Goal: Task Accomplishment & Management: Use online tool/utility

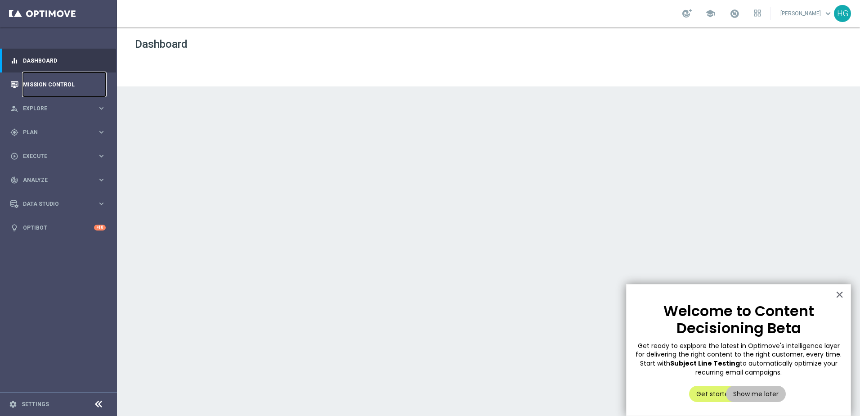
click at [49, 81] on link "Mission Control" at bounding box center [64, 84] width 83 height 24
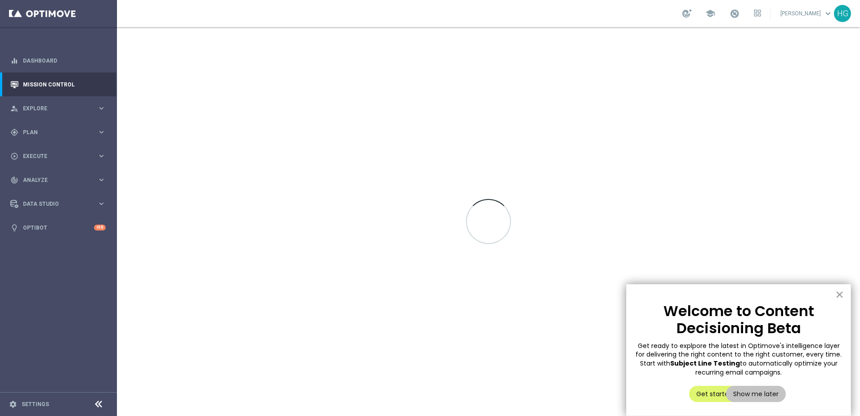
click at [842, 294] on button "×" at bounding box center [840, 294] width 9 height 14
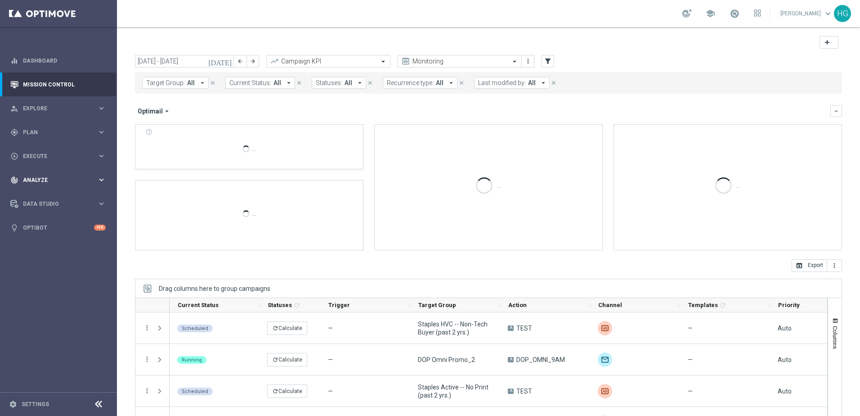
click at [50, 176] on div "track_changes Analyze" at bounding box center [53, 180] width 87 height 8
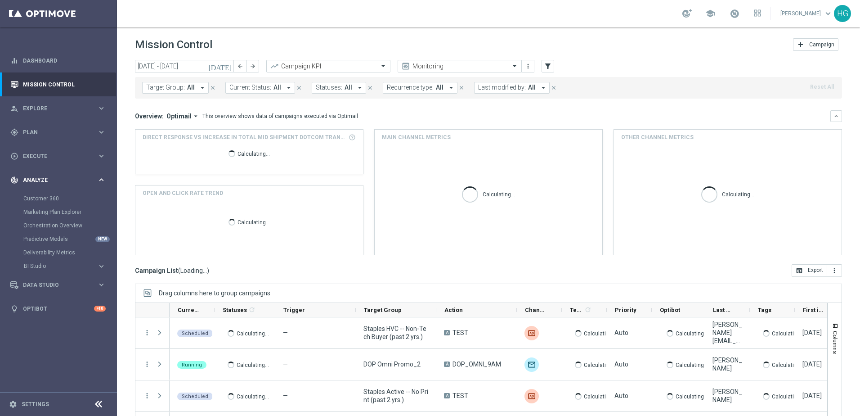
click at [50, 176] on div "track_changes Analyze" at bounding box center [53, 180] width 87 height 8
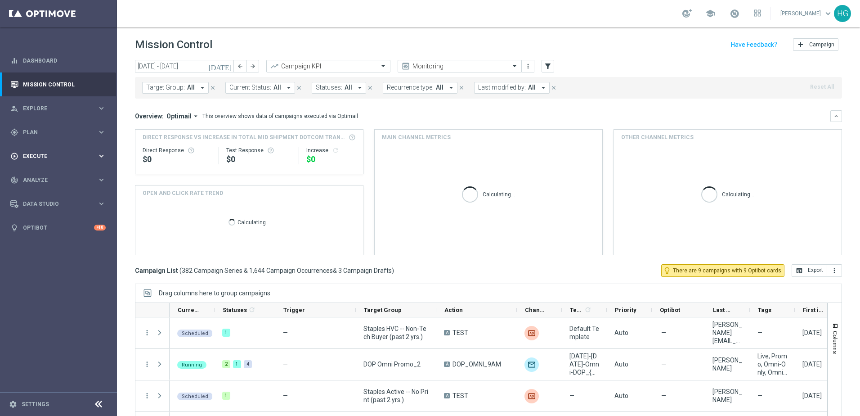
click at [52, 157] on span "Execute" at bounding box center [60, 155] width 74 height 5
click at [49, 160] on div "play_circle_outline Execute" at bounding box center [53, 156] width 87 height 8
click at [50, 128] on div "gps_fixed Plan" at bounding box center [53, 132] width 87 height 8
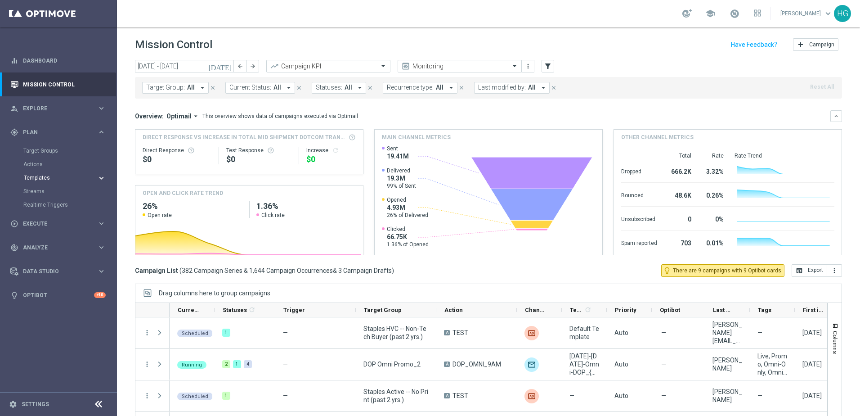
click at [38, 180] on button "Templates keyboard_arrow_right" at bounding box center [64, 177] width 83 height 7
click at [43, 192] on link "Optimail" at bounding box center [61, 191] width 66 height 7
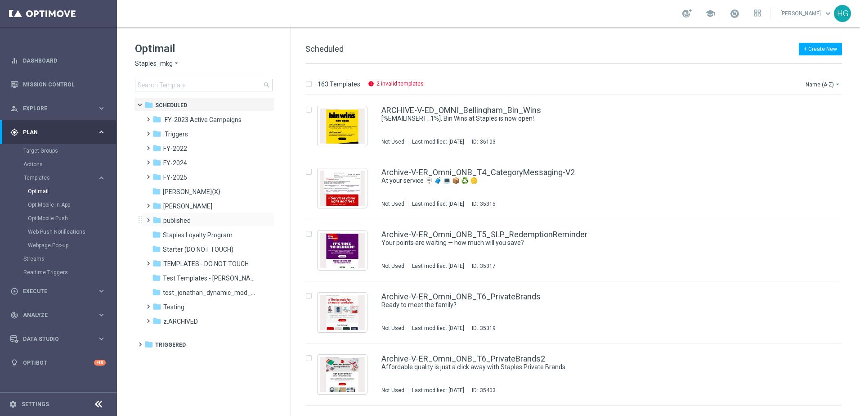
click at [148, 218] on span at bounding box center [146, 216] width 4 height 4
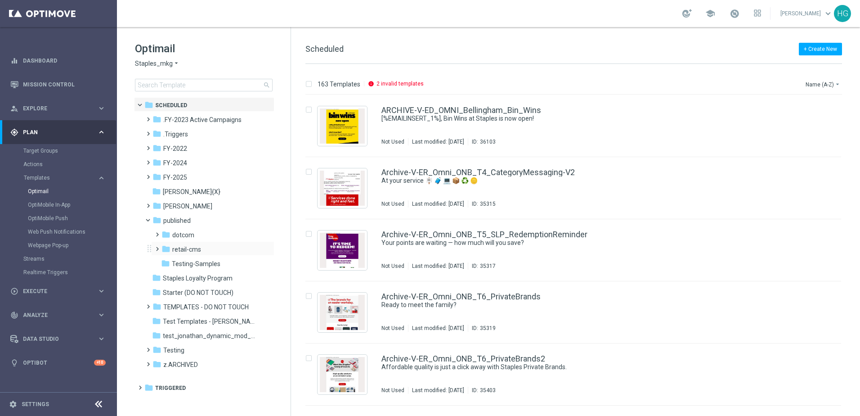
click at [156, 247] on span at bounding box center [155, 245] width 4 height 4
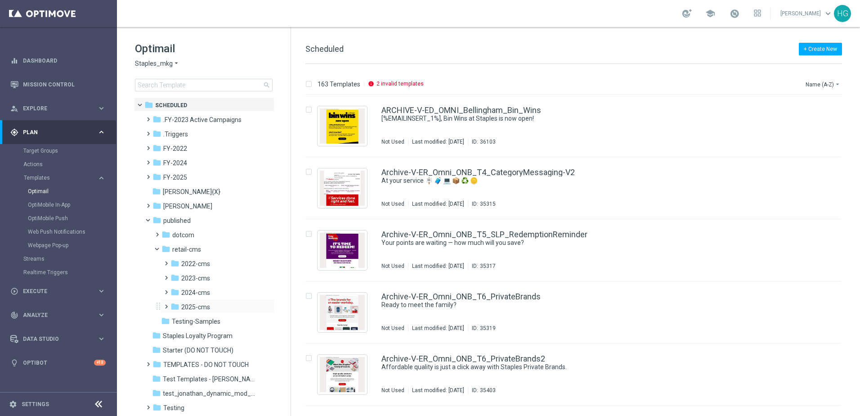
click at [167, 304] on span at bounding box center [164, 303] width 4 height 4
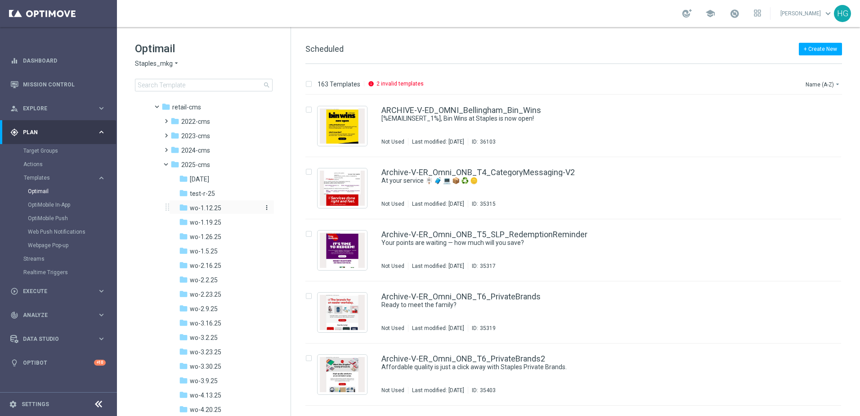
scroll to position [135, 0]
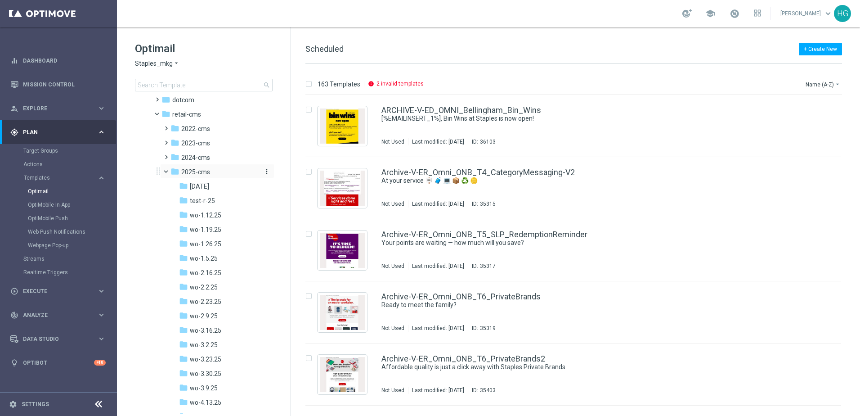
click at [267, 169] on icon "more_vert" at bounding box center [266, 171] width 7 height 7
click at [303, 173] on span "New Folder" at bounding box center [301, 173] width 27 height 7
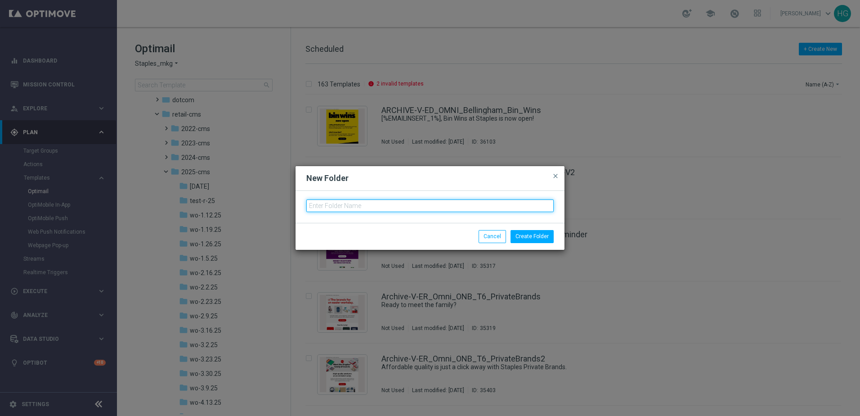
click at [335, 200] on input "text" at bounding box center [430, 205] width 248 height 13
type input "wo-9.28.25"
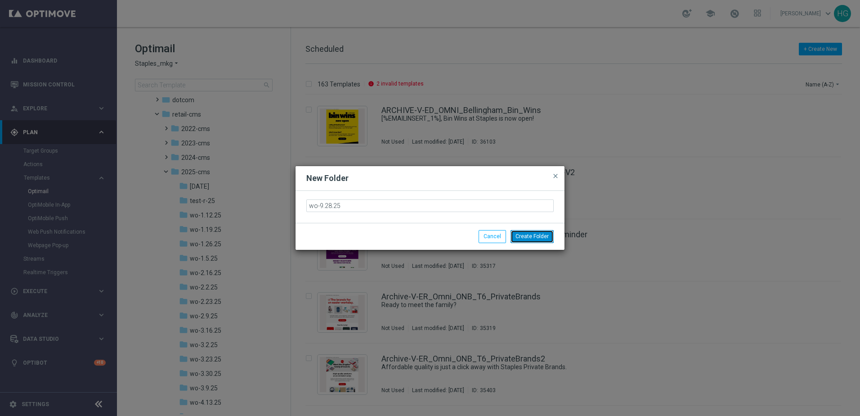
click at [521, 237] on button "Create Folder" at bounding box center [532, 236] width 43 height 13
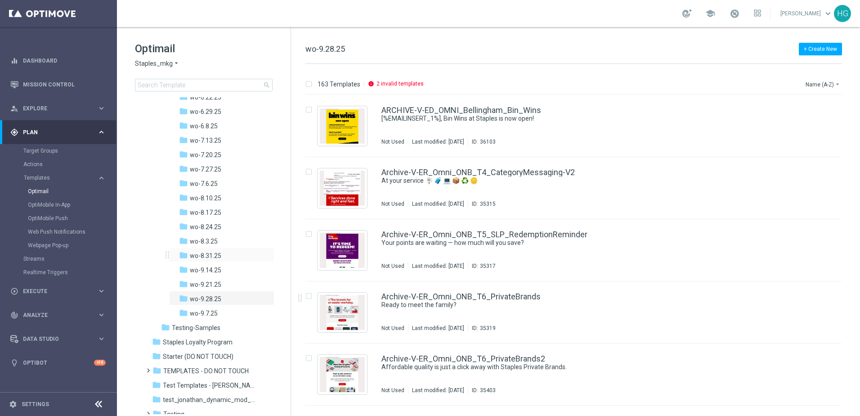
scroll to position [585, 0]
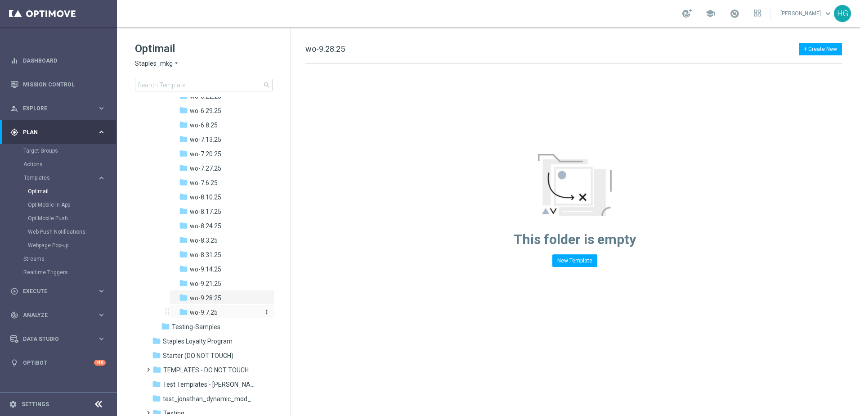
click at [214, 311] on span "wo-9.7.25" at bounding box center [204, 312] width 28 height 8
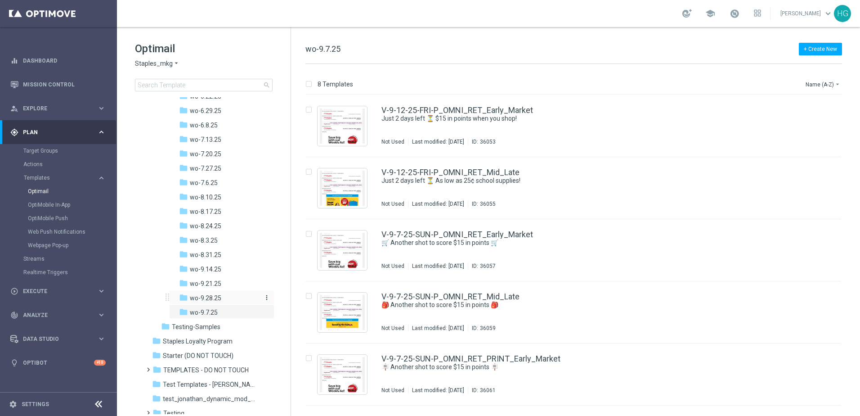
click at [196, 295] on span "wo-9.28.25" at bounding box center [206, 298] width 32 height 8
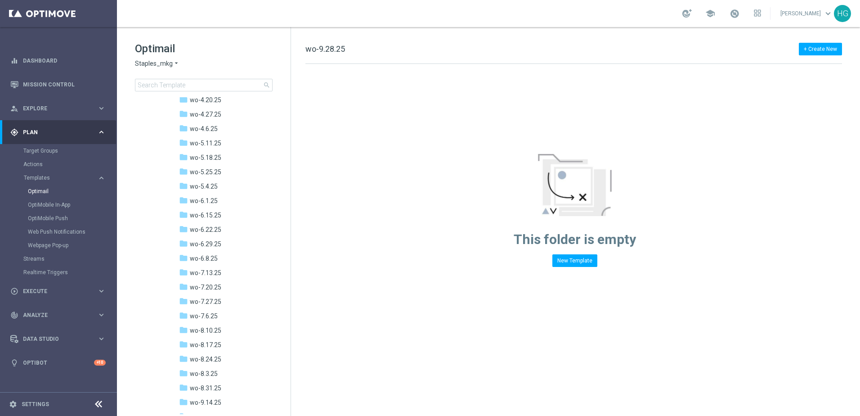
scroll to position [450, 0]
click at [65, 69] on link "Dashboard" at bounding box center [64, 61] width 83 height 24
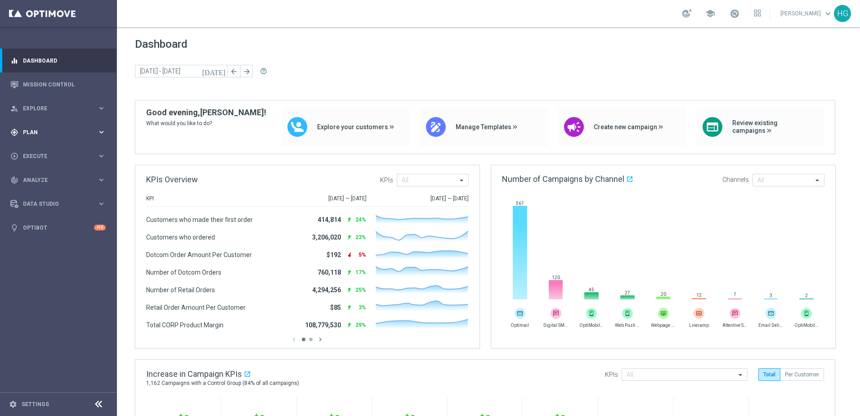
click at [34, 126] on div "gps_fixed Plan keyboard_arrow_right" at bounding box center [58, 132] width 116 height 24
click at [41, 190] on link "Optimail" at bounding box center [61, 191] width 66 height 7
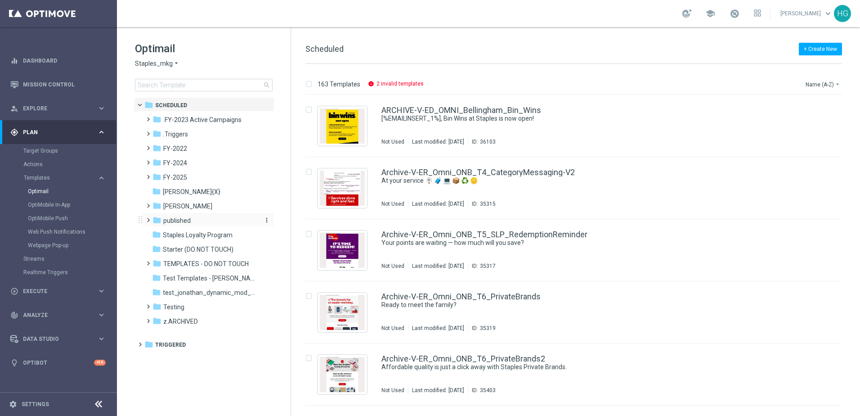
click at [173, 219] on span "published" at bounding box center [176, 220] width 27 height 8
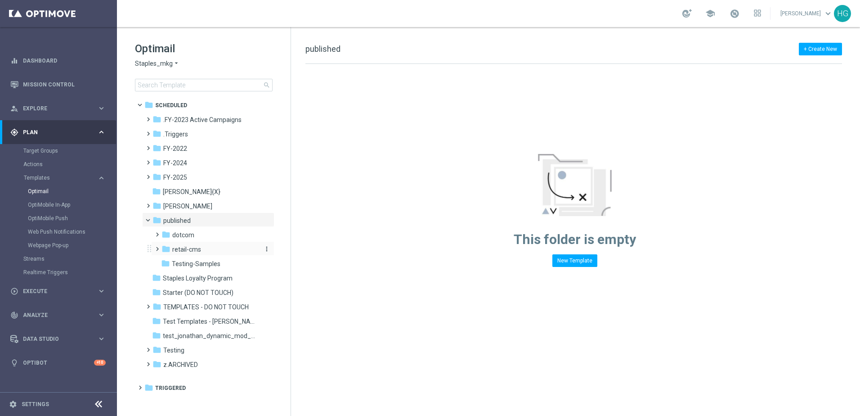
click at [198, 249] on span "retail-cms" at bounding box center [186, 249] width 29 height 8
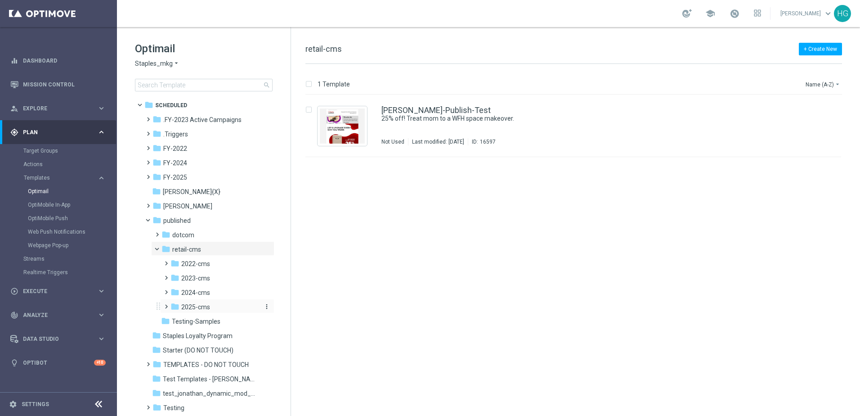
click at [210, 307] on div "folder 2025-cms" at bounding box center [215, 307] width 88 height 10
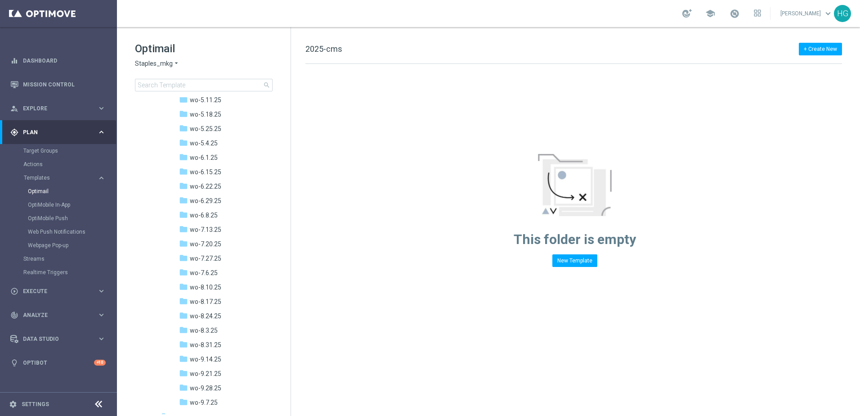
scroll to position [540, 0]
click at [206, 342] on span "wo-9.28.25" at bounding box center [206, 343] width 32 height 8
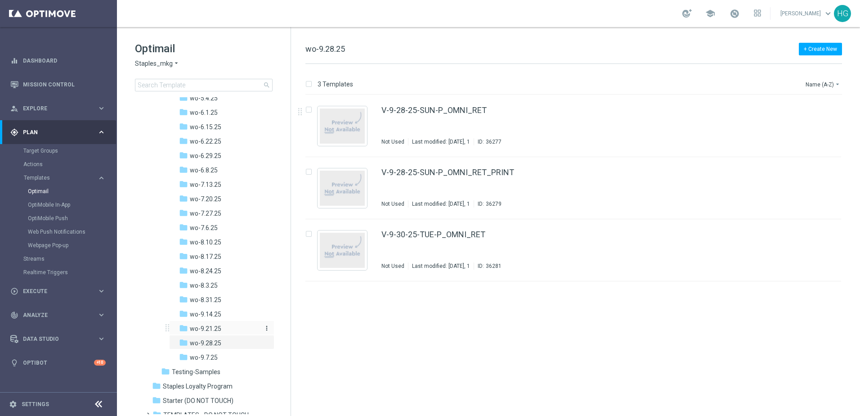
click at [198, 330] on span "wo-9.21.25" at bounding box center [206, 328] width 32 height 8
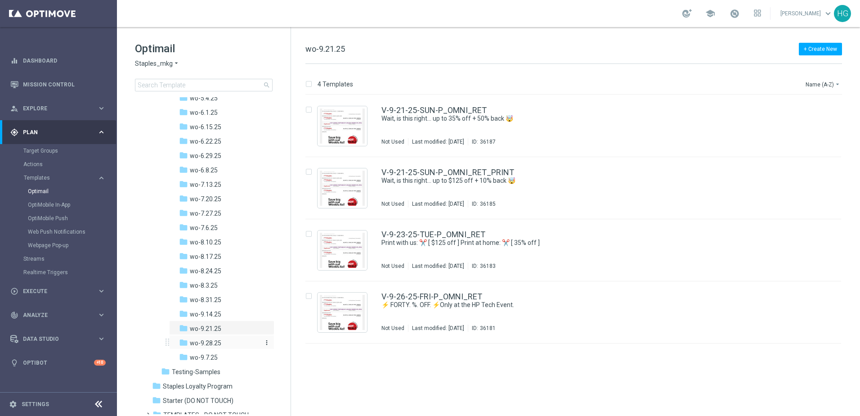
click at [208, 342] on span "wo-9.28.25" at bounding box center [206, 343] width 32 height 8
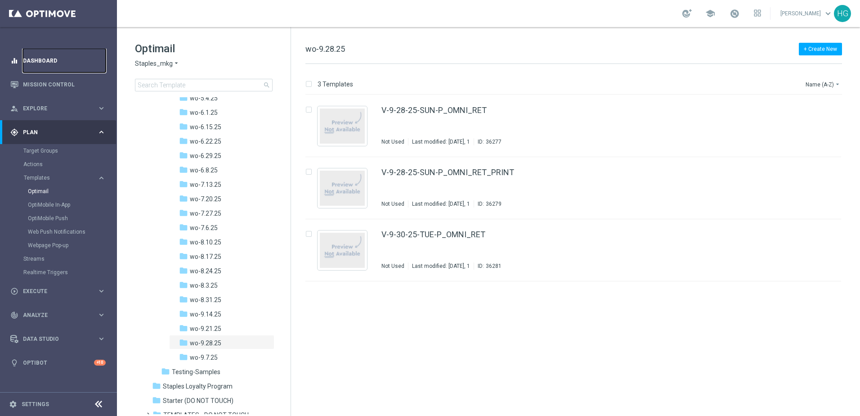
click at [35, 59] on link "Dashboard" at bounding box center [64, 61] width 83 height 24
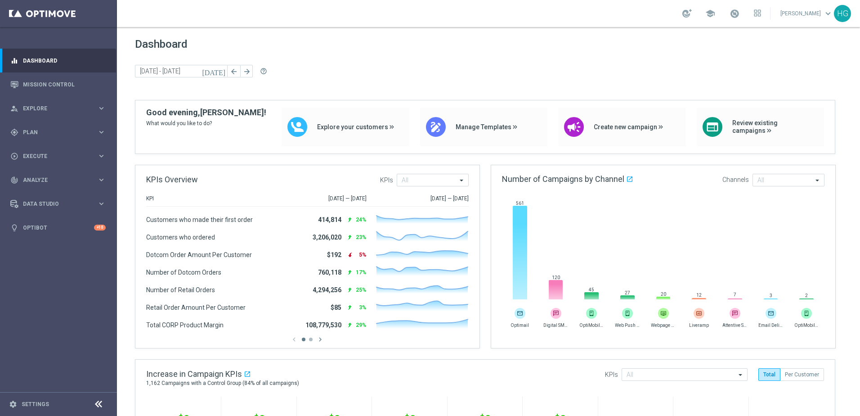
click at [412, 66] on div "[DATE] [DATE] - [DATE] arrow_back arrow_forward help_outline" at bounding box center [488, 72] width 707 height 14
click at [417, 78] on div "[DATE] [DATE] - [DATE] arrow_back arrow_forward help_outline" at bounding box center [488, 72] width 707 height 14
click at [54, 130] on span "Plan" at bounding box center [60, 132] width 74 height 5
click at [44, 191] on link "Optimail" at bounding box center [61, 191] width 66 height 7
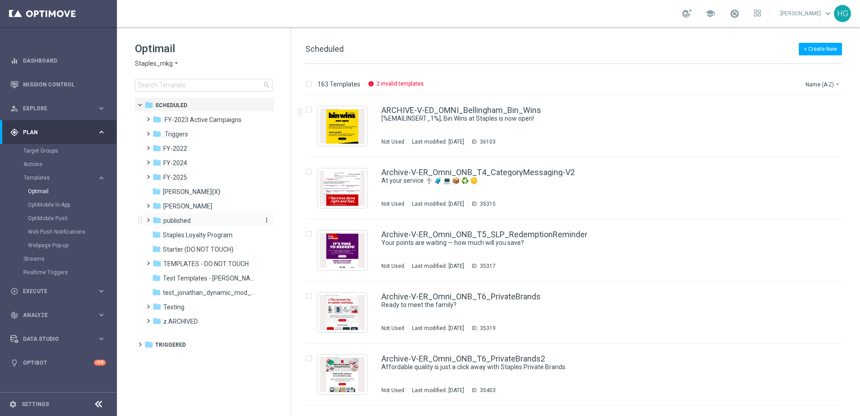
click at [184, 221] on span "published" at bounding box center [176, 220] width 27 height 8
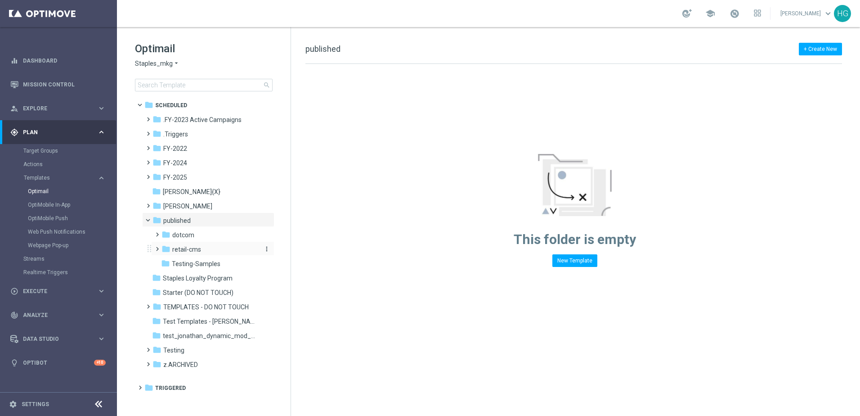
click at [198, 246] on span "retail-cms" at bounding box center [186, 249] width 29 height 8
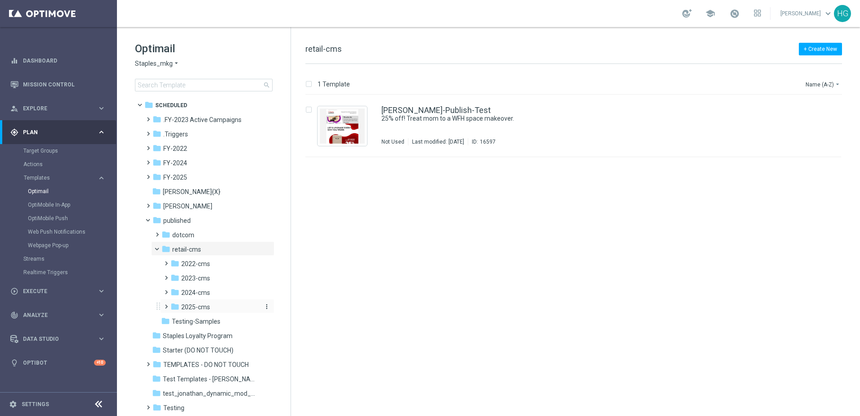
click at [211, 304] on div "folder 2025-cms" at bounding box center [215, 307] width 88 height 10
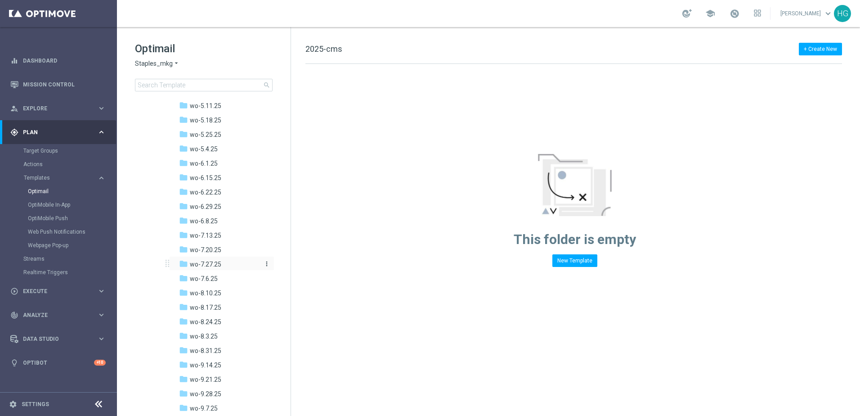
scroll to position [585, 0]
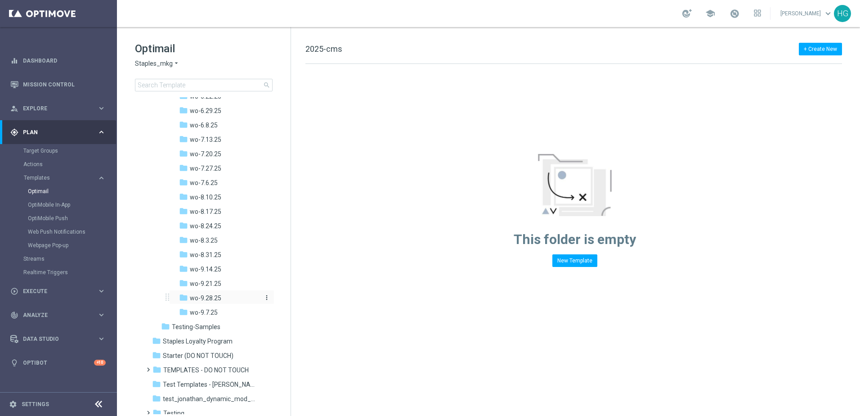
click at [225, 298] on div "folder wo-9.28.25" at bounding box center [219, 298] width 81 height 10
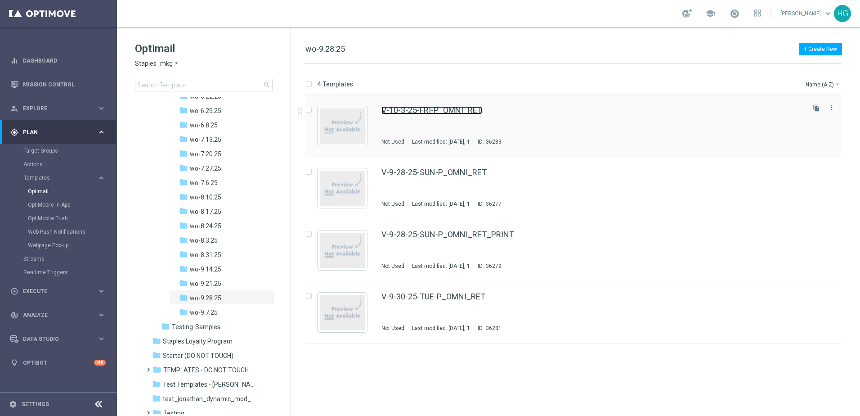
click at [451, 111] on link "V-10-3-25-FRI-P_OMNI_RET" at bounding box center [432, 110] width 101 height 8
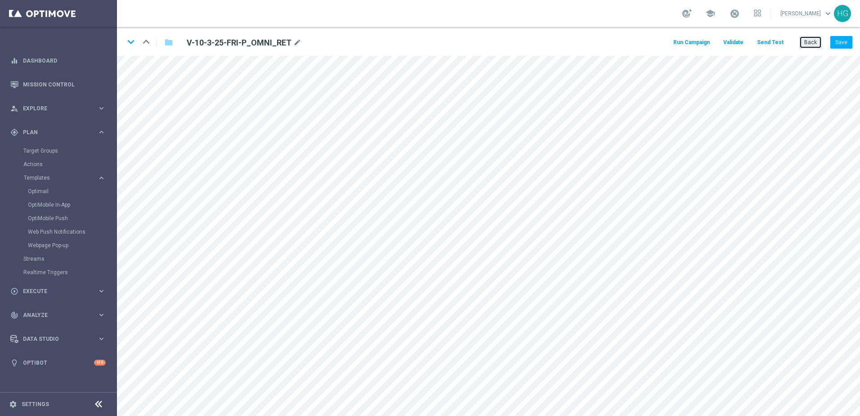
click at [805, 42] on button "Back" at bounding box center [811, 42] width 23 height 13
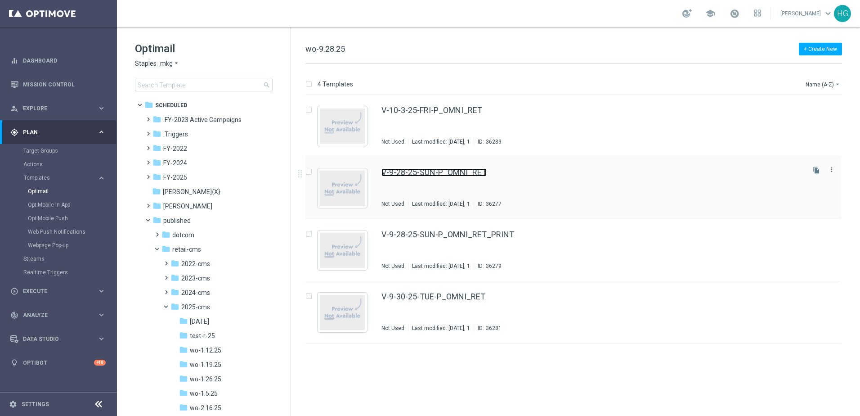
click at [441, 172] on link "V-9-28-25-SUN-P_OMNI_RET" at bounding box center [434, 172] width 105 height 8
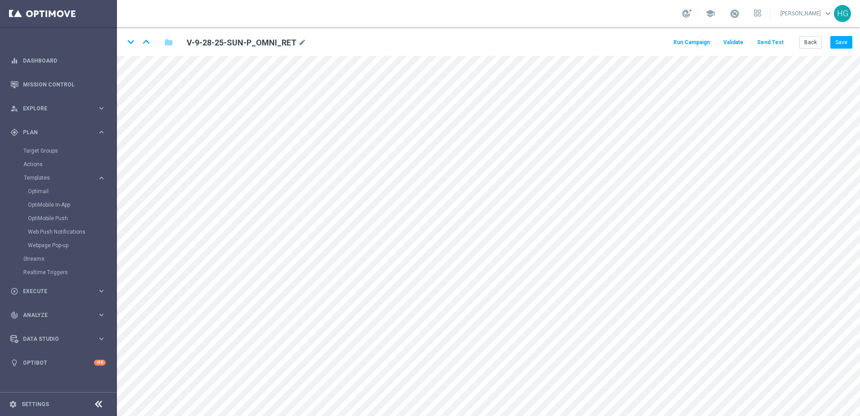
click at [774, 45] on button "Send Test" at bounding box center [770, 42] width 29 height 12
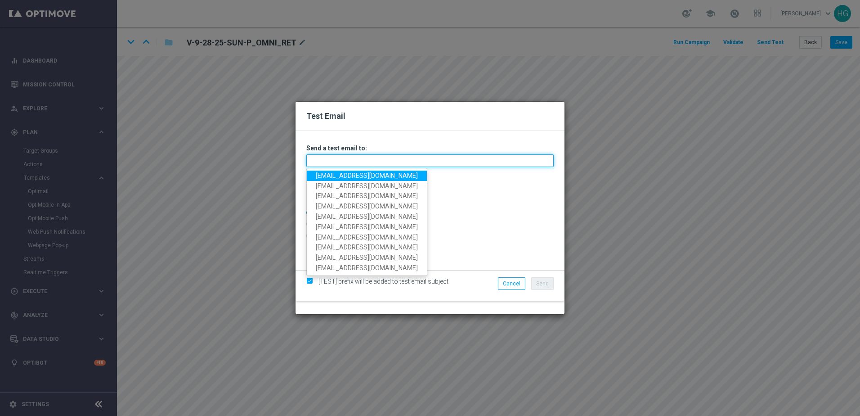
click at [346, 161] on input "text" at bounding box center [430, 160] width 248 height 13
paste input "[PERSON_NAME][EMAIL_ADDRESS][DOMAIN_NAME]"
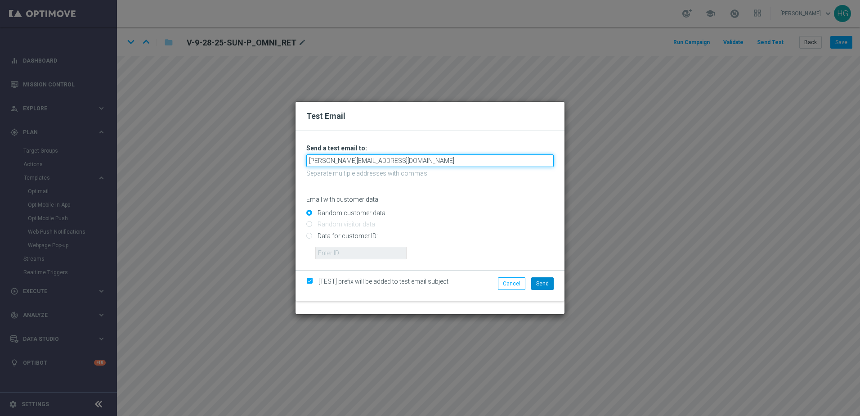
type input "[PERSON_NAME][EMAIL_ADDRESS][DOMAIN_NAME]"
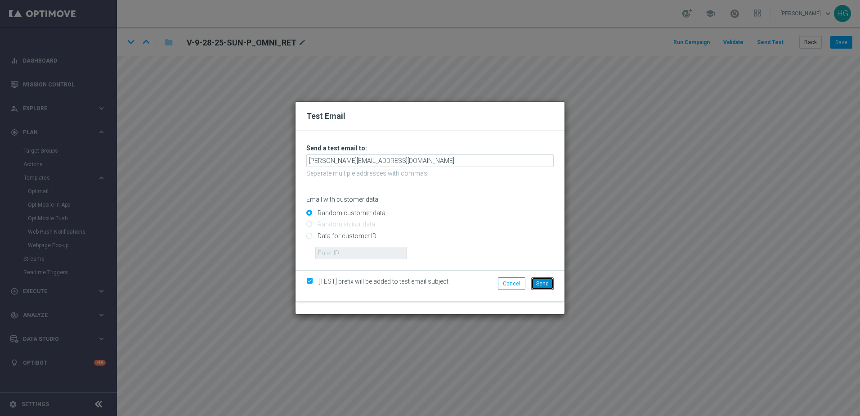
click at [545, 282] on span "Send" at bounding box center [542, 283] width 13 height 6
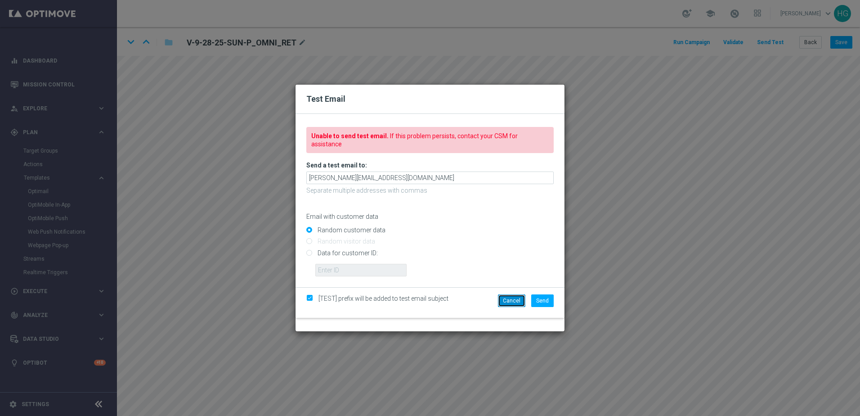
click at [519, 298] on button "Cancel" at bounding box center [511, 300] width 27 height 13
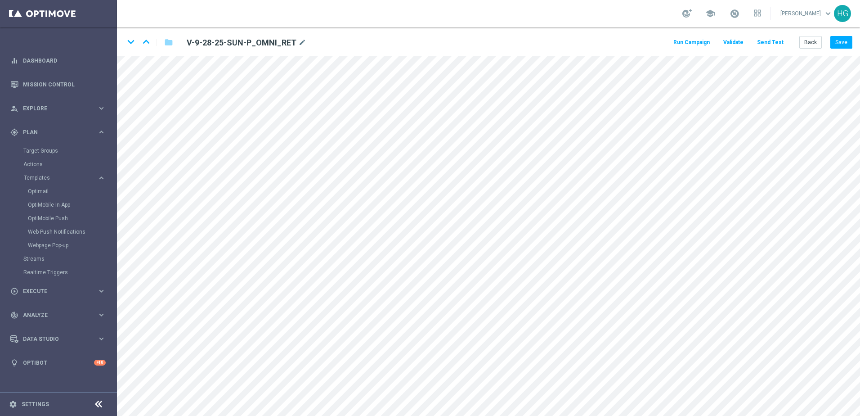
click at [777, 41] on button "Send Test" at bounding box center [770, 42] width 29 height 12
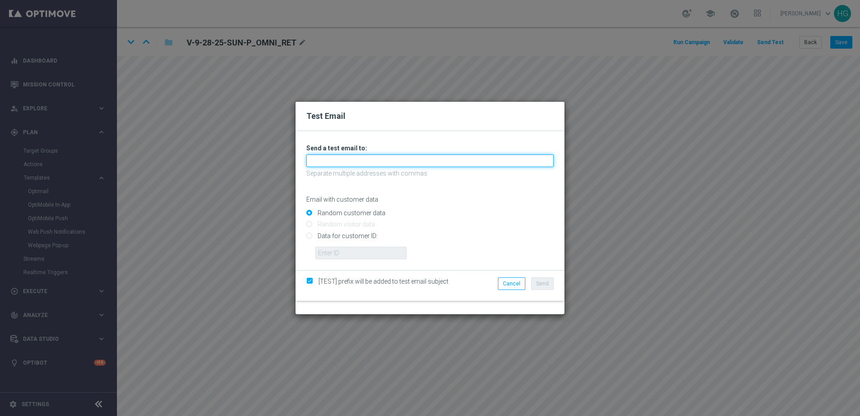
click at [344, 163] on input "text" at bounding box center [430, 160] width 248 height 13
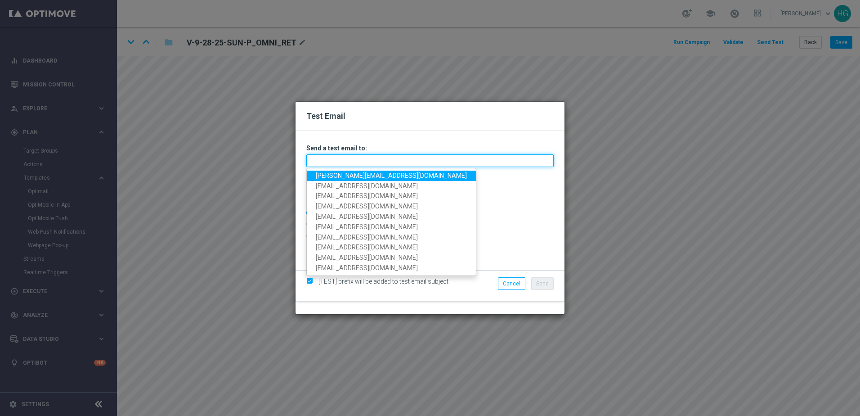
paste input "[PERSON_NAME][EMAIL_ADDRESS][DOMAIN_NAME]"
type input "[PERSON_NAME][EMAIL_ADDRESS][DOMAIN_NAME]"
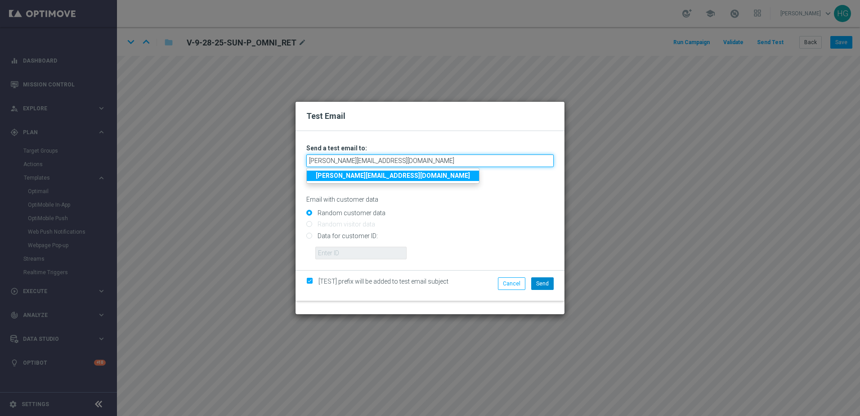
type input "[PERSON_NAME][EMAIL_ADDRESS][DOMAIN_NAME]"
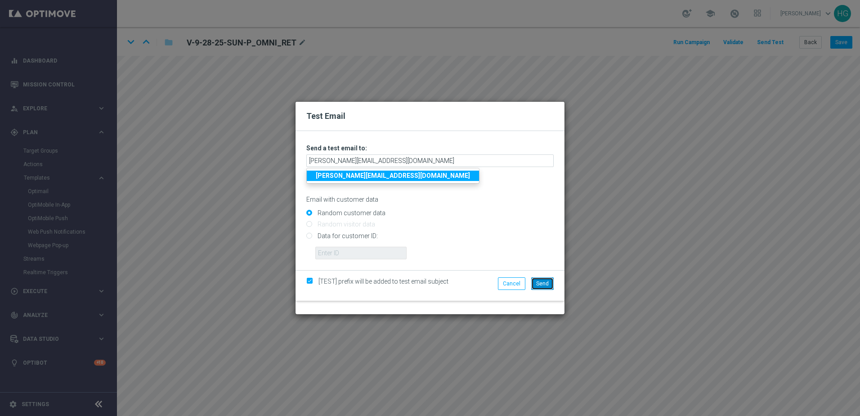
click at [545, 281] on span "Send" at bounding box center [542, 283] width 13 height 6
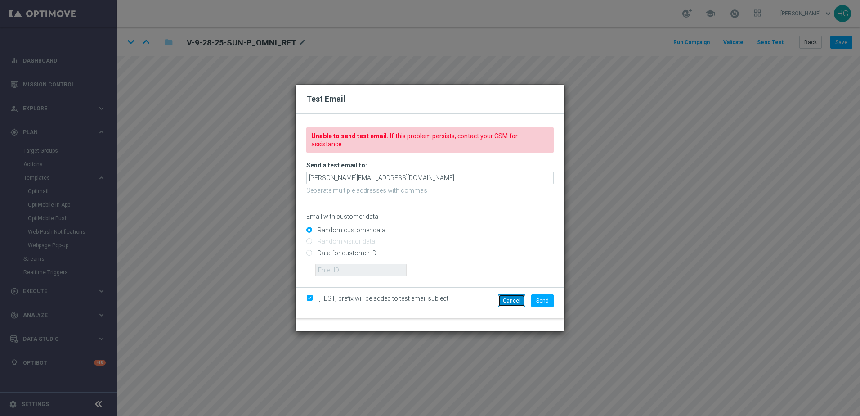
click at [512, 297] on button "Cancel" at bounding box center [511, 300] width 27 height 13
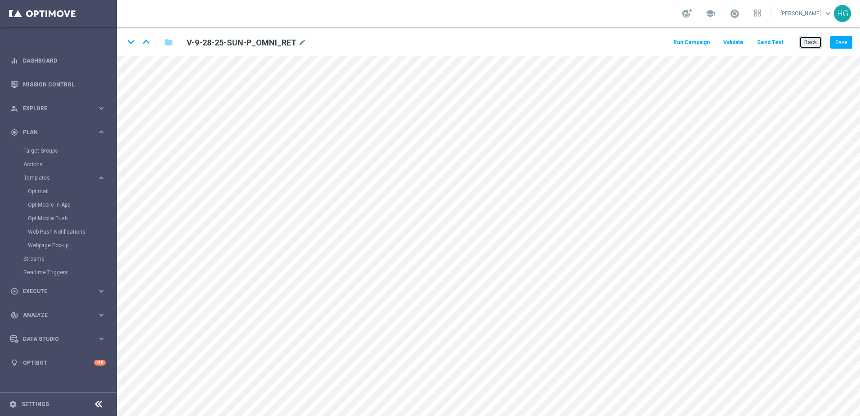
click at [818, 43] on button "Back" at bounding box center [811, 42] width 23 height 13
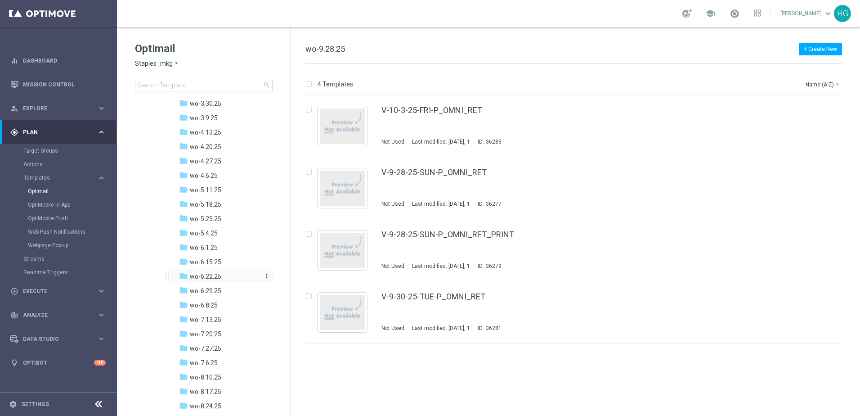
scroll to position [585, 0]
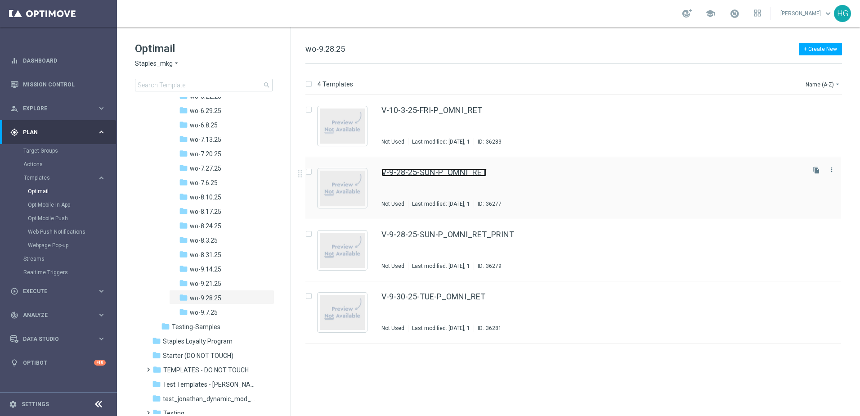
click at [434, 171] on link "V-9-28-25-SUN-P_OMNI_RET" at bounding box center [434, 172] width 105 height 8
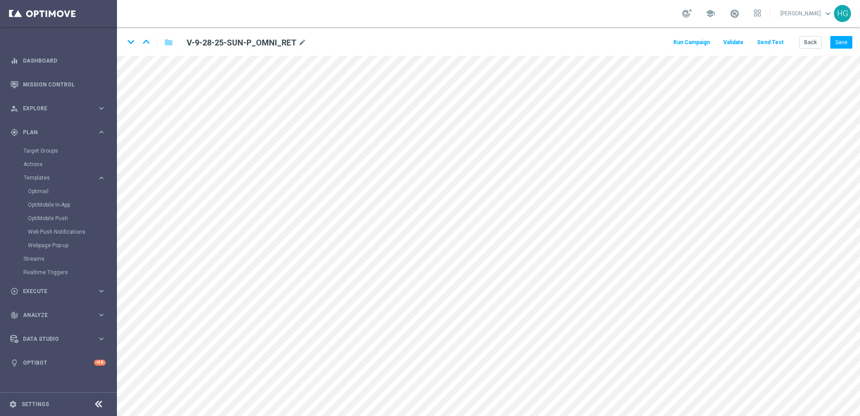
click at [773, 43] on button "Send Test" at bounding box center [770, 42] width 29 height 12
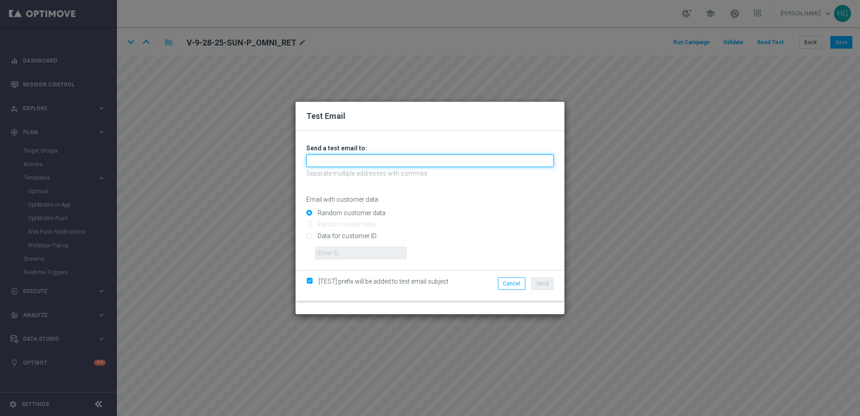
click at [333, 166] on input "text" at bounding box center [430, 160] width 248 height 13
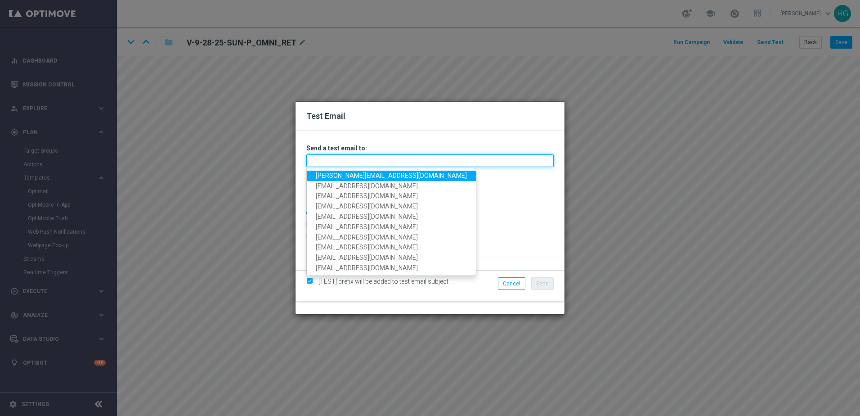
paste input "[PERSON_NAME][EMAIL_ADDRESS][DOMAIN_NAME]"
type input "[PERSON_NAME][EMAIL_ADDRESS][DOMAIN_NAME]"
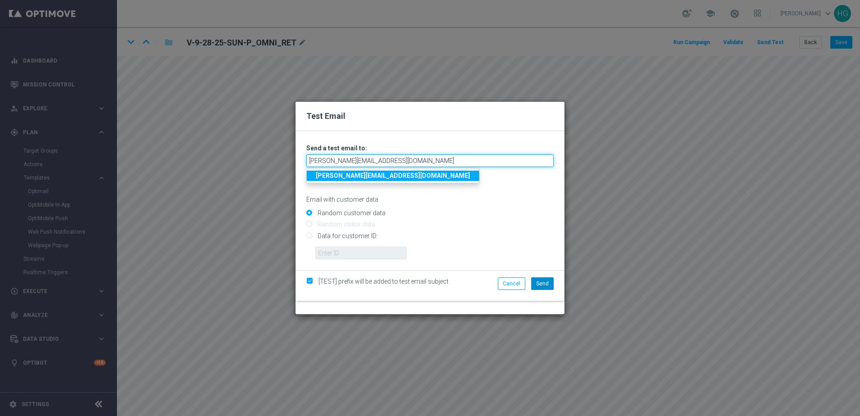
type input "[PERSON_NAME][EMAIL_ADDRESS][DOMAIN_NAME]"
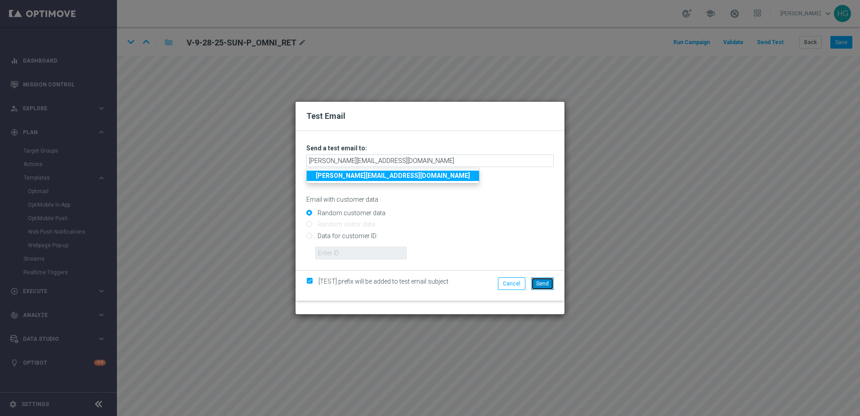
click at [545, 285] on span "Send" at bounding box center [542, 283] width 13 height 6
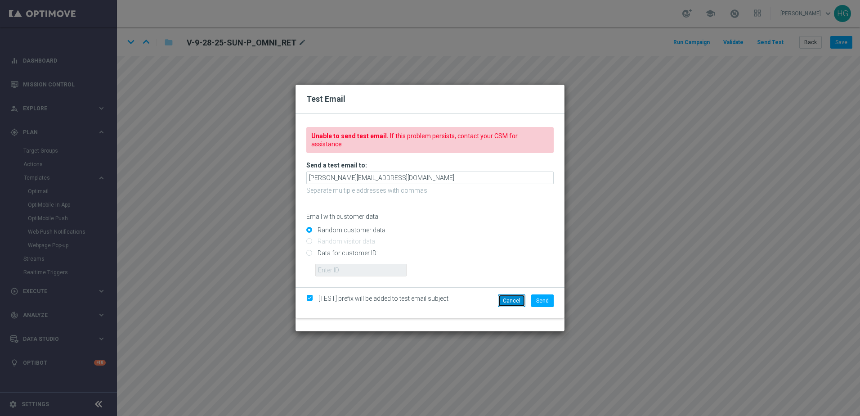
click at [509, 294] on button "Cancel" at bounding box center [511, 300] width 27 height 13
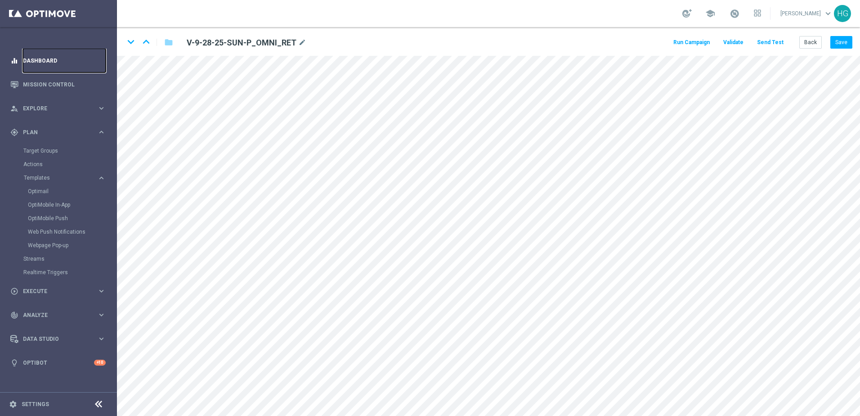
click at [37, 59] on link "Dashboard" at bounding box center [64, 61] width 83 height 24
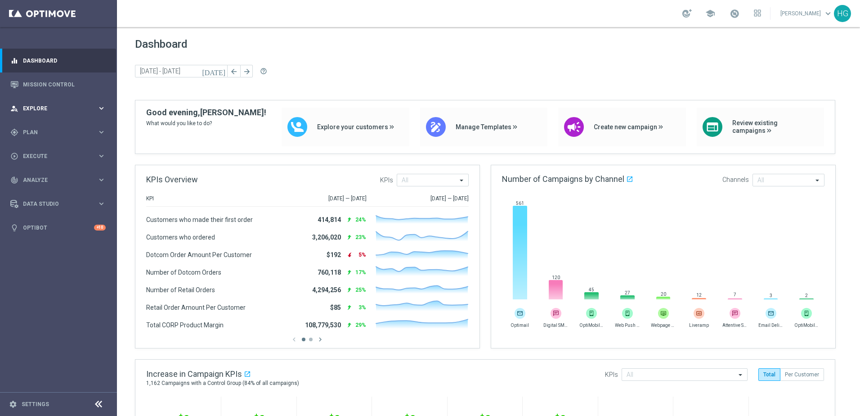
click at [57, 105] on div "person_search Explore" at bounding box center [53, 108] width 87 height 8
click at [53, 137] on div "gps_fixed Plan keyboard_arrow_right" at bounding box center [58, 132] width 116 height 24
click at [45, 193] on link "Optimail" at bounding box center [61, 191] width 66 height 7
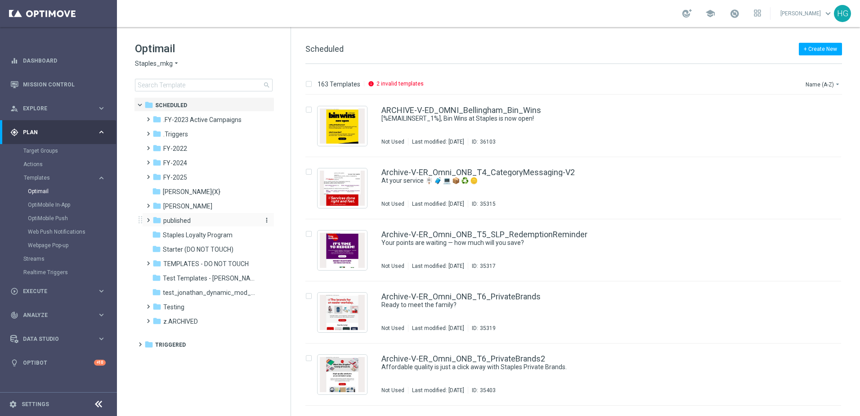
click at [177, 222] on span "published" at bounding box center [176, 220] width 27 height 8
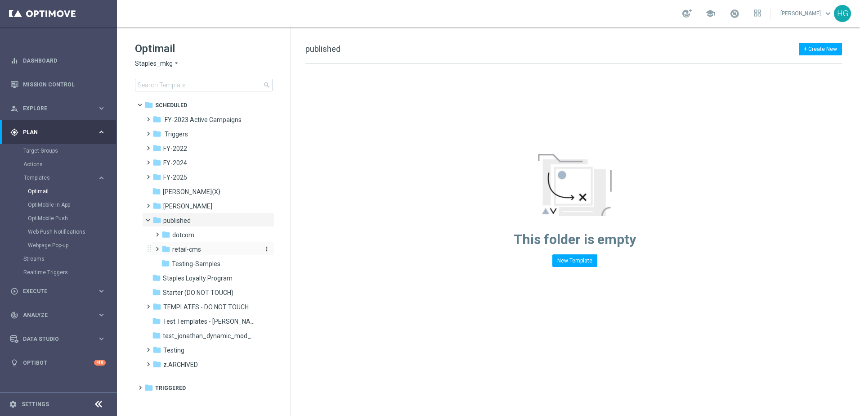
click at [177, 248] on span "retail-cms" at bounding box center [186, 249] width 29 height 8
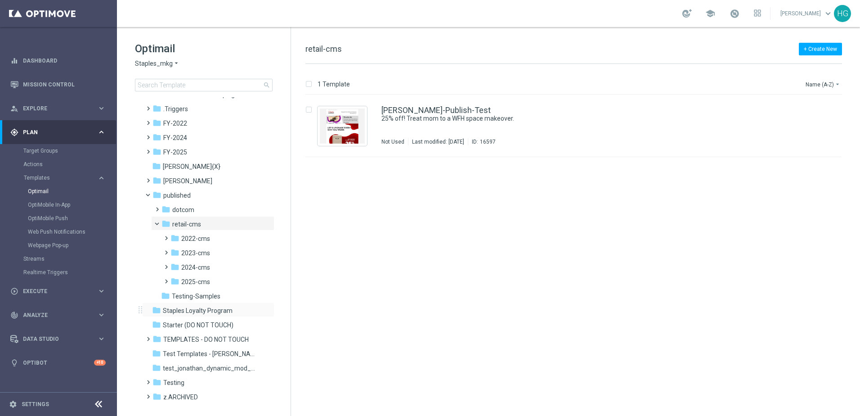
scroll to position [38, 0]
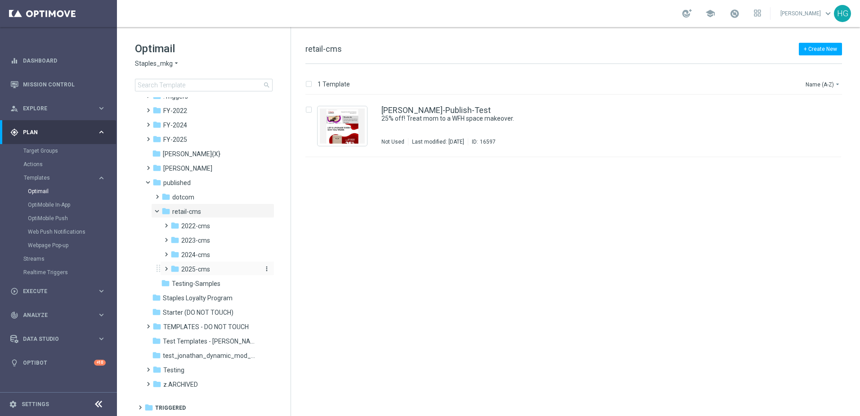
click at [202, 266] on span "2025-cms" at bounding box center [195, 269] width 29 height 8
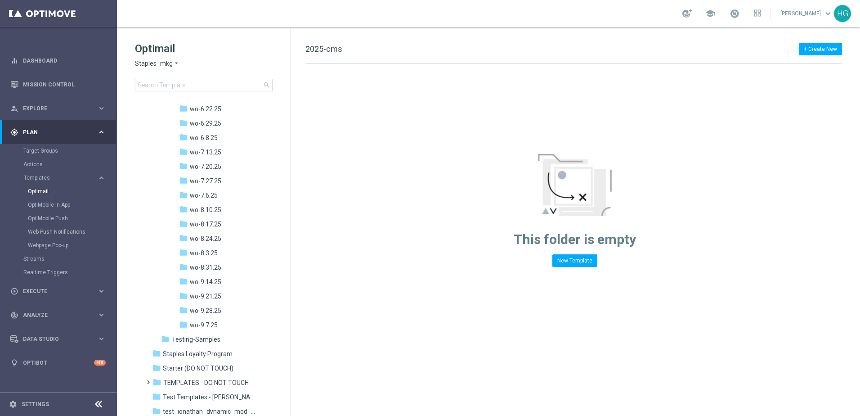
scroll to position [578, 0]
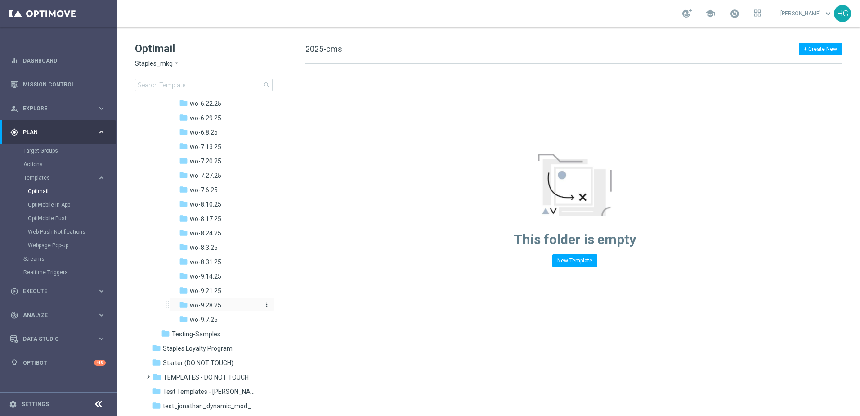
click at [216, 308] on span "wo-9.28.25" at bounding box center [206, 305] width 32 height 8
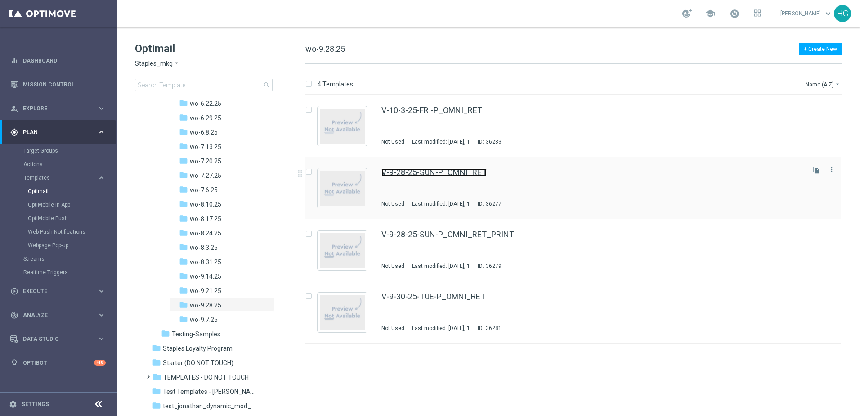
click at [442, 173] on link "V-9-28-25-SUN-P_OMNI_RET" at bounding box center [434, 172] width 105 height 8
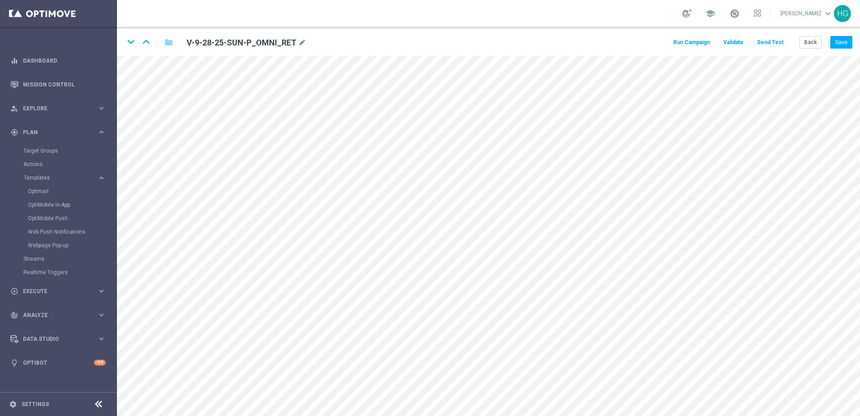
click at [775, 45] on button "Send Test" at bounding box center [770, 42] width 29 height 12
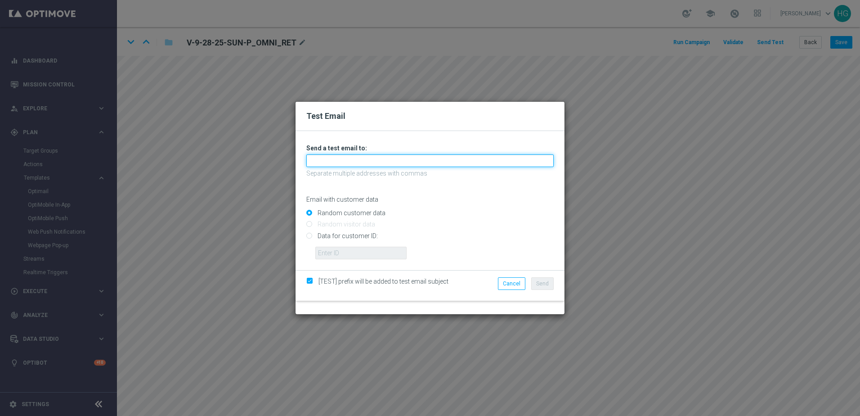
click at [362, 158] on input "text" at bounding box center [430, 160] width 248 height 13
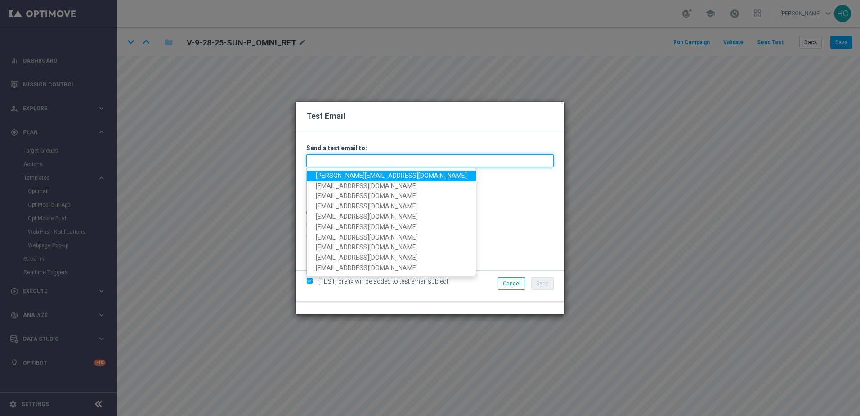
paste input "[PERSON_NAME][EMAIL_ADDRESS][DOMAIN_NAME]"
type input "[PERSON_NAME][EMAIL_ADDRESS][DOMAIN_NAME]"
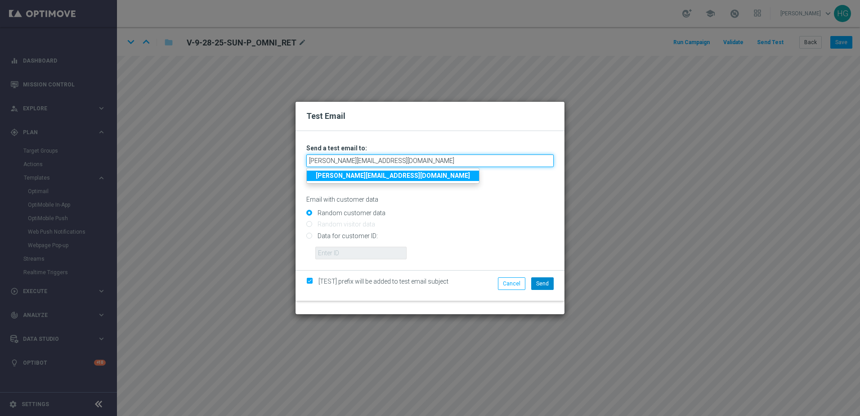
type input "[PERSON_NAME][EMAIL_ADDRESS][DOMAIN_NAME]"
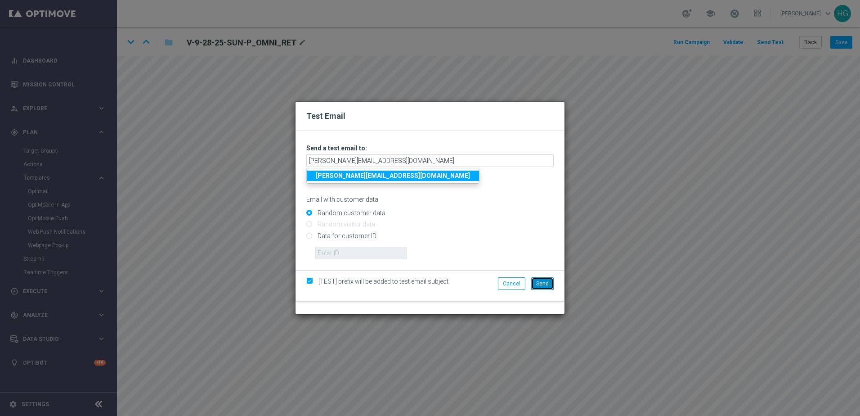
click at [538, 284] on span "Send" at bounding box center [542, 283] width 13 height 6
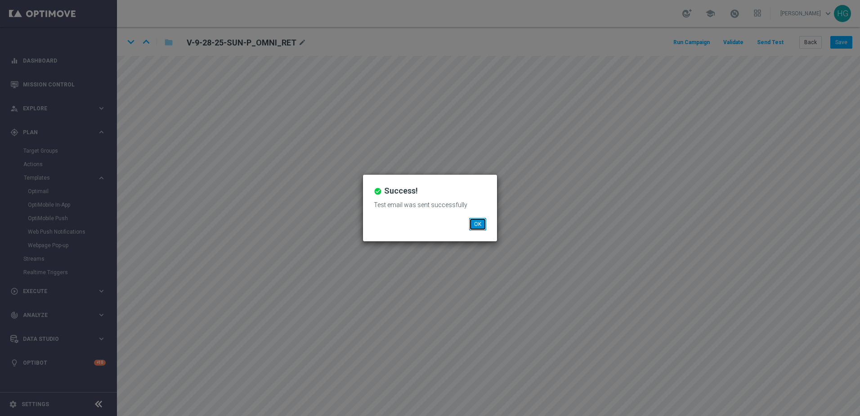
click at [482, 226] on button "OK" at bounding box center [477, 224] width 17 height 13
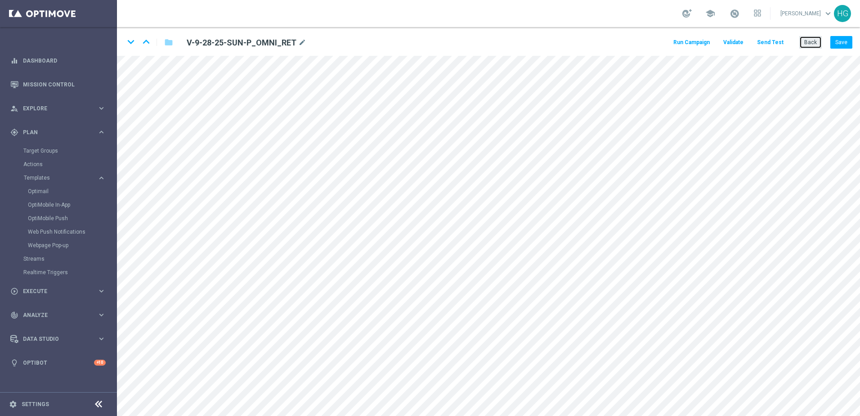
click at [812, 45] on button "Back" at bounding box center [811, 42] width 23 height 13
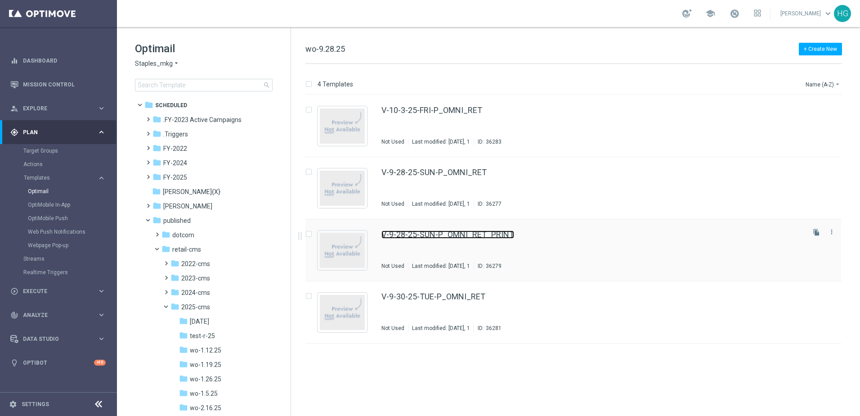
click at [456, 231] on link "V-9-28-25-SUN-P_OMNI_RET_PRINT" at bounding box center [448, 234] width 133 height 8
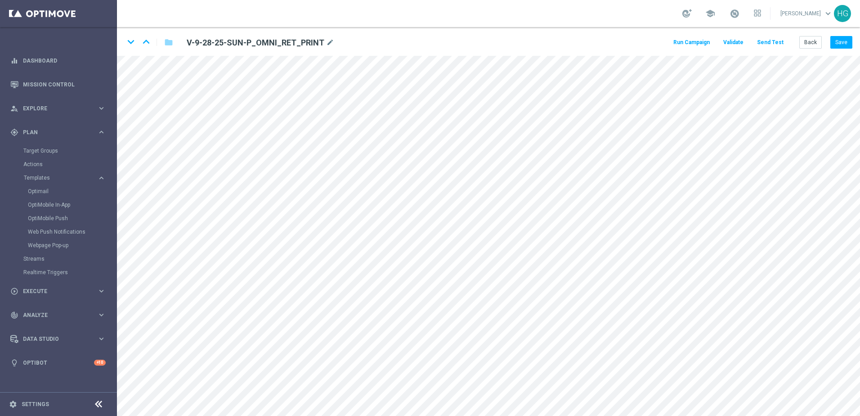
click at [782, 45] on button "Send Test" at bounding box center [770, 42] width 29 height 12
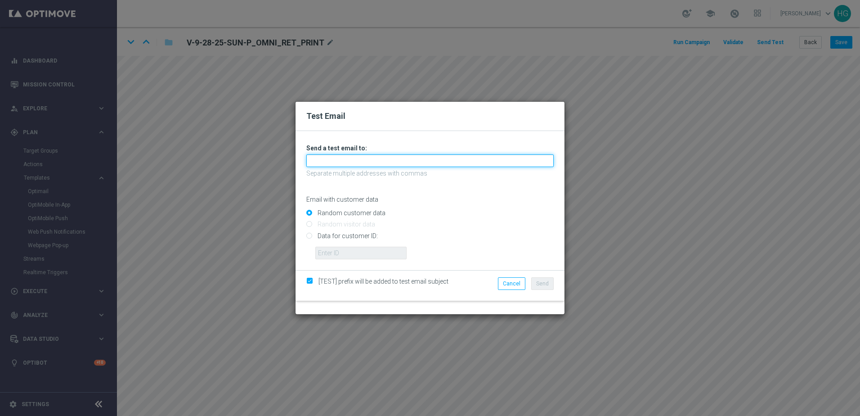
click at [360, 161] on input "text" at bounding box center [430, 160] width 248 height 13
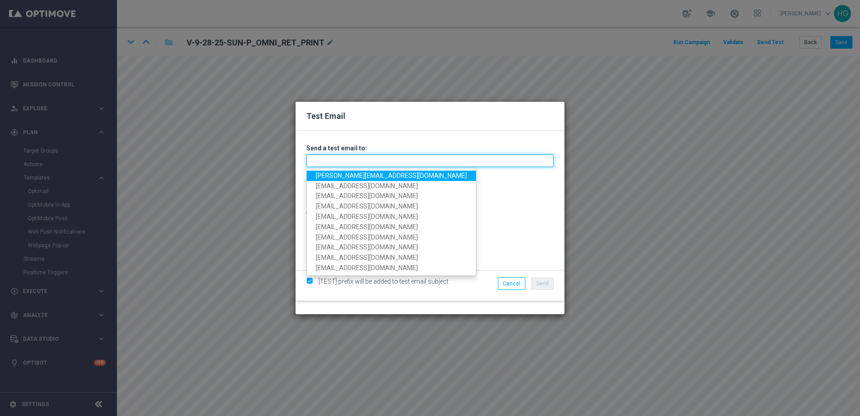
paste input "[PERSON_NAME][EMAIL_ADDRESS][DOMAIN_NAME]"
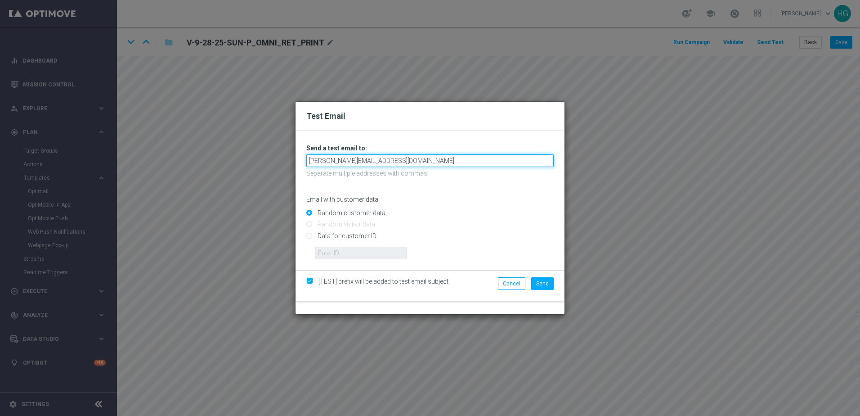
type input "[PERSON_NAME][EMAIL_ADDRESS][DOMAIN_NAME]"
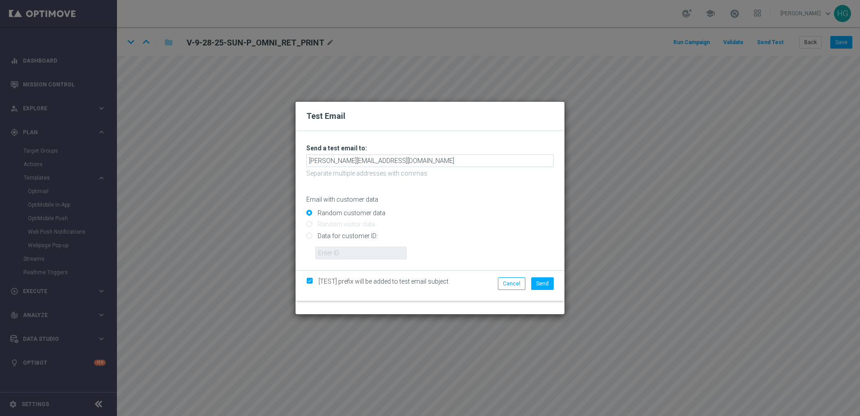
click at [541, 276] on div "[TEST] prefix will be added to test email subject Cancel Send" at bounding box center [430, 285] width 269 height 31
click at [542, 286] on span "Send" at bounding box center [542, 283] width 13 height 6
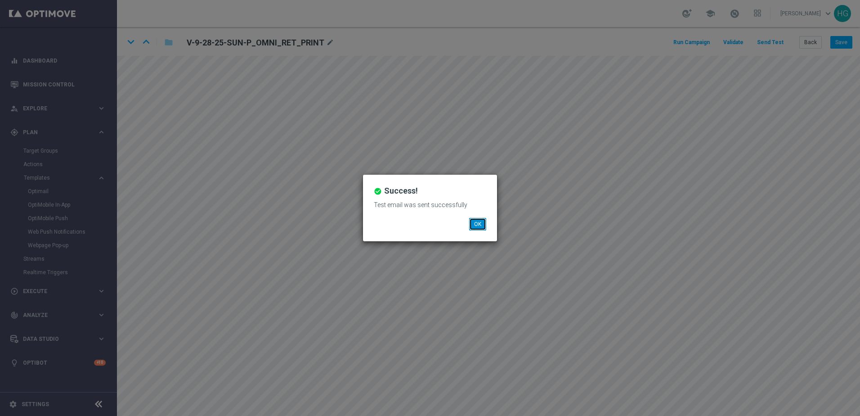
click at [478, 220] on button "OK" at bounding box center [477, 224] width 17 height 13
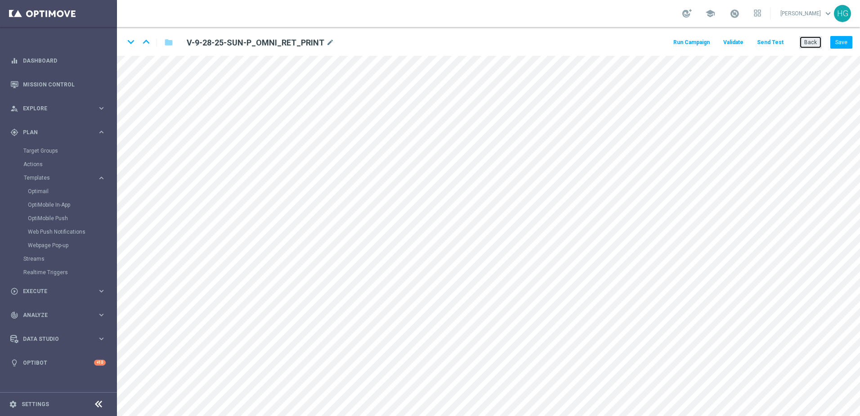
click at [806, 43] on button "Back" at bounding box center [811, 42] width 23 height 13
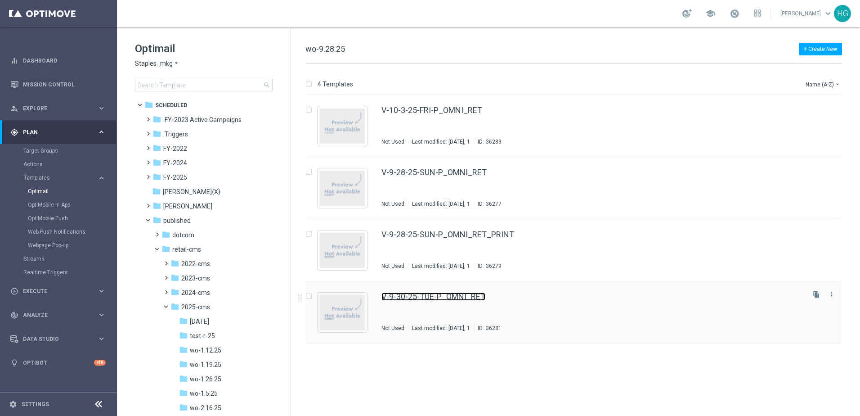
click at [455, 297] on link "V-9-30-25-TUE-P_OMNI_RET" at bounding box center [434, 297] width 104 height 8
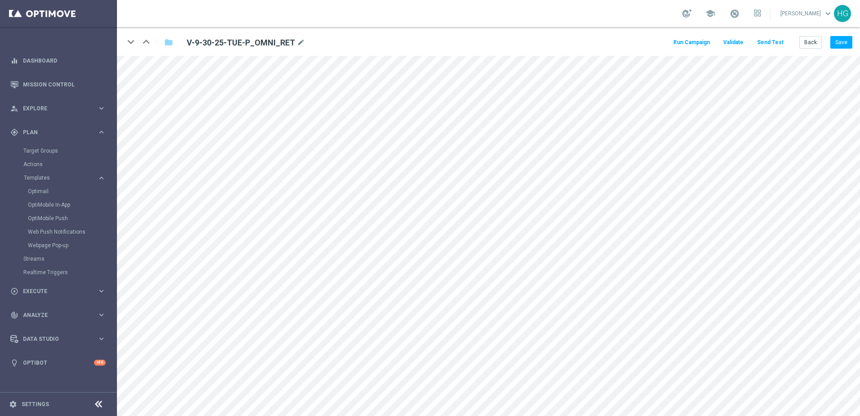
click at [769, 42] on button "Send Test" at bounding box center [770, 42] width 29 height 12
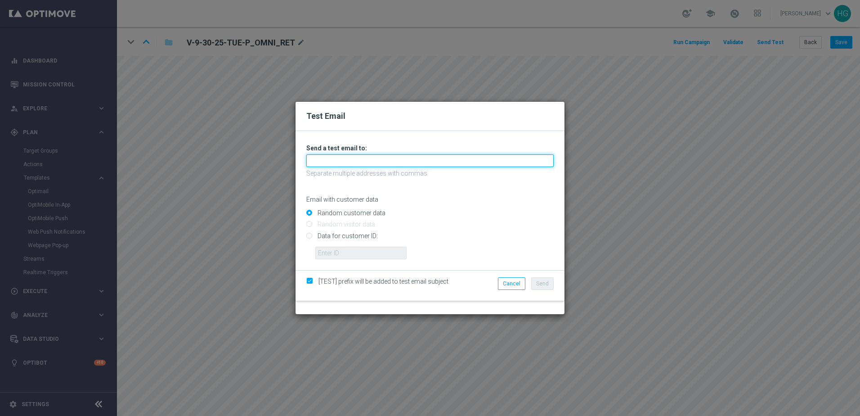
click at [423, 154] on input "text" at bounding box center [430, 160] width 248 height 13
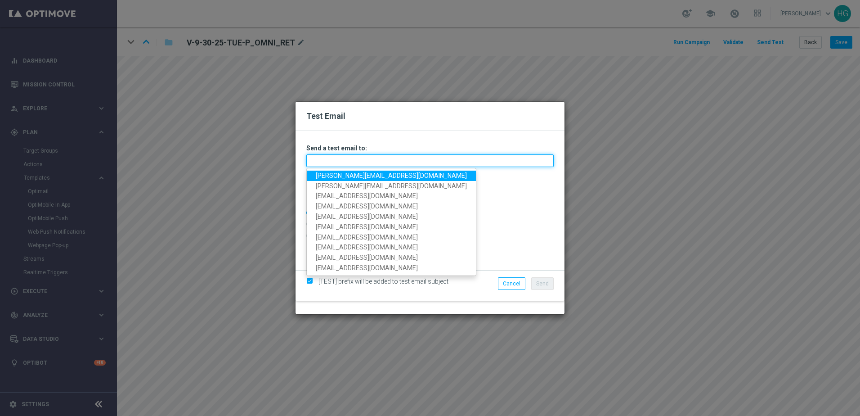
paste input "[PERSON_NAME][EMAIL_ADDRESS][DOMAIN_NAME]"
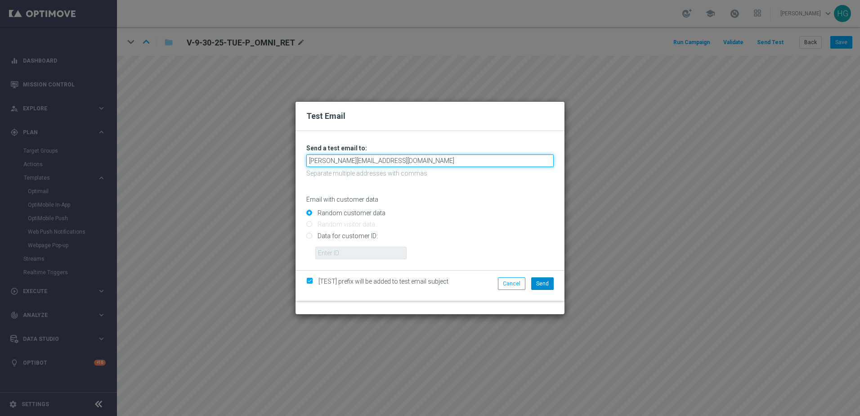
type input "[PERSON_NAME][EMAIL_ADDRESS][DOMAIN_NAME]"
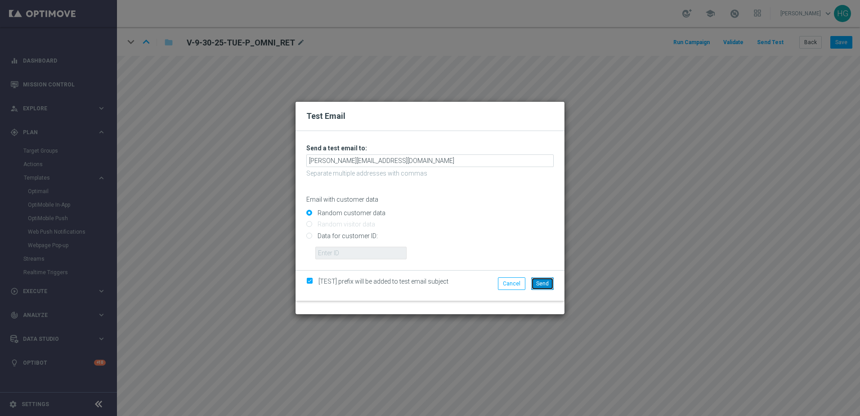
click at [545, 287] on button "Send" at bounding box center [542, 283] width 23 height 13
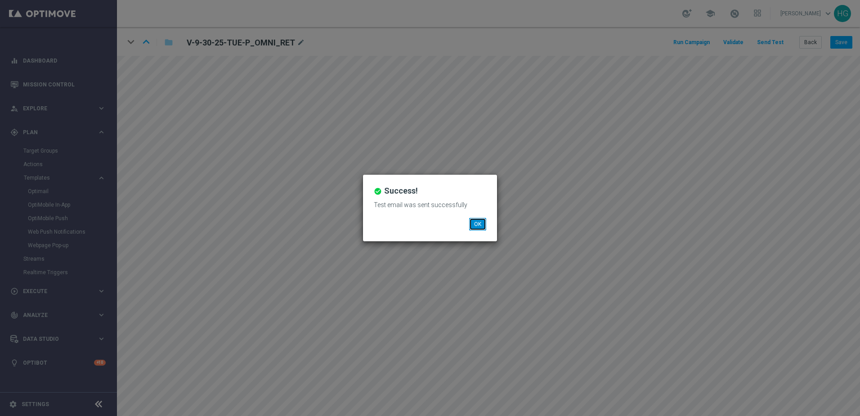
click at [478, 220] on button "OK" at bounding box center [477, 224] width 17 height 13
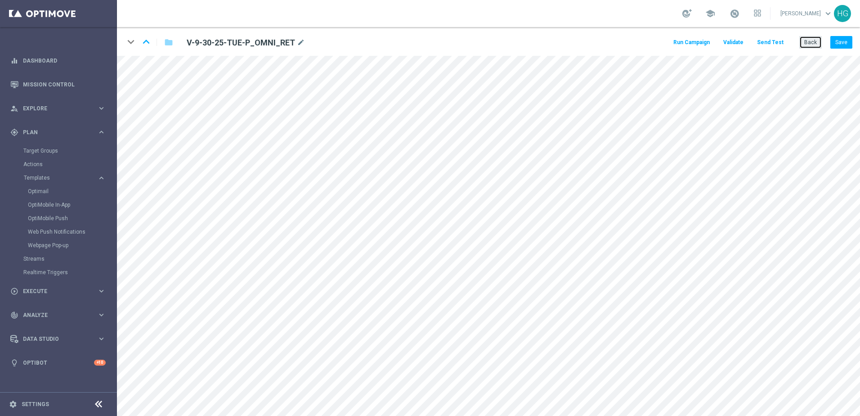
click at [809, 39] on button "Back" at bounding box center [811, 42] width 23 height 13
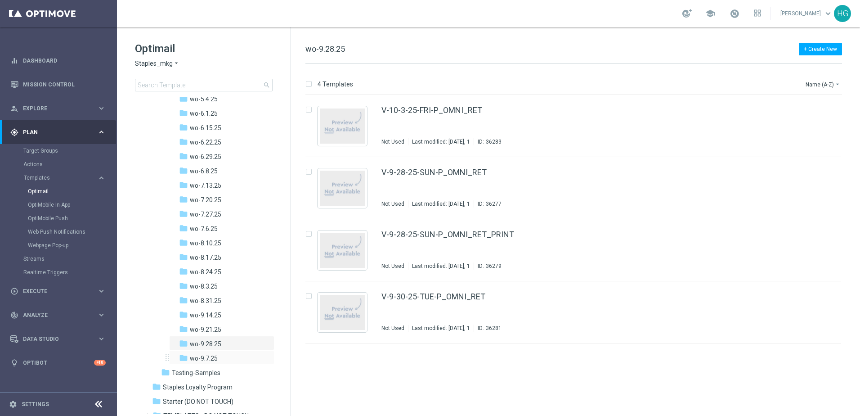
scroll to position [540, 0]
click at [409, 108] on link "V-10-3-25-FRI-P_OMNI_RET" at bounding box center [432, 110] width 101 height 8
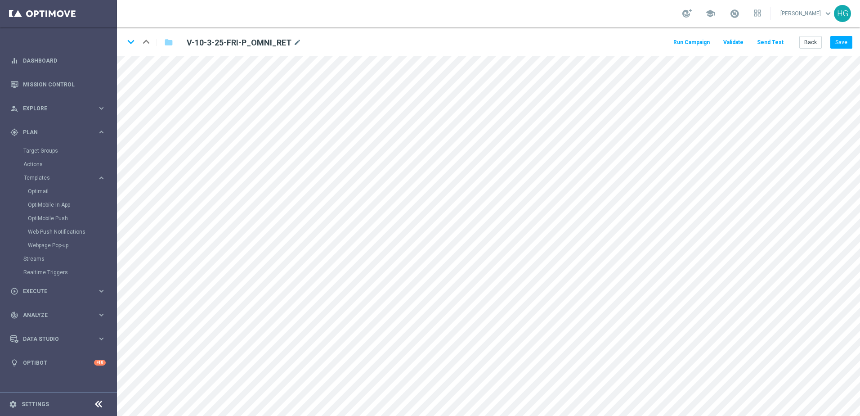
click at [776, 42] on button "Send Test" at bounding box center [770, 42] width 29 height 12
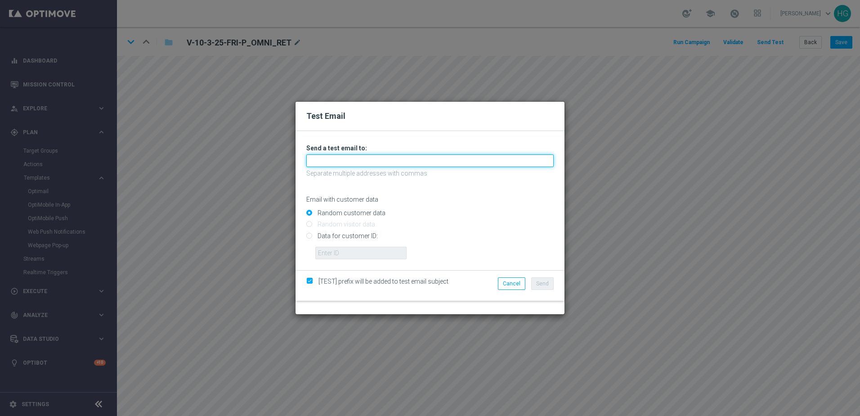
click at [402, 159] on input "text" at bounding box center [430, 160] width 248 height 13
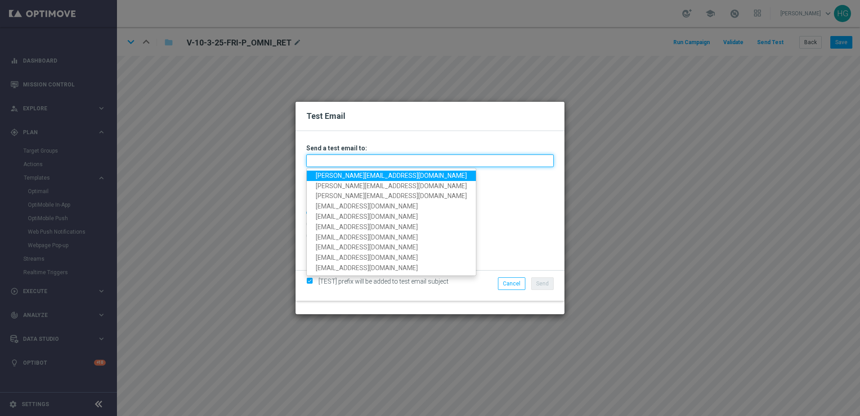
paste input "[PERSON_NAME][EMAIL_ADDRESS][DOMAIN_NAME]"
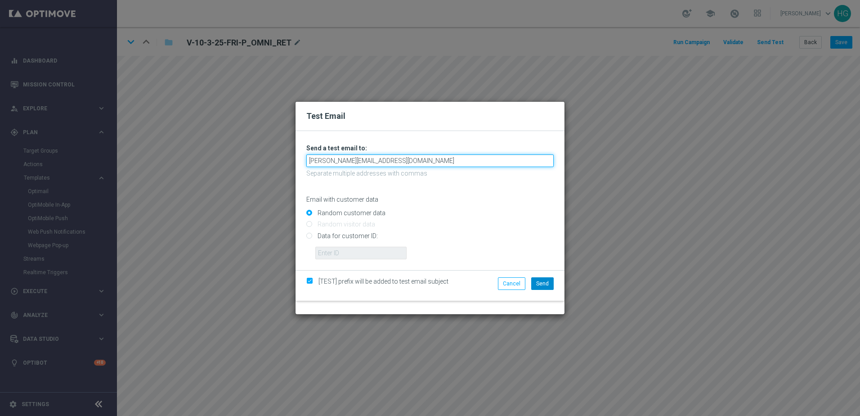
type input "[PERSON_NAME][EMAIL_ADDRESS][DOMAIN_NAME]"
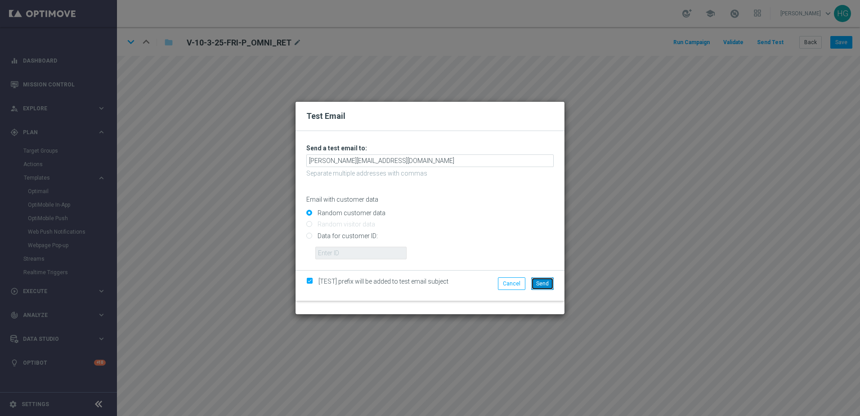
click at [541, 283] on span "Send" at bounding box center [542, 283] width 13 height 6
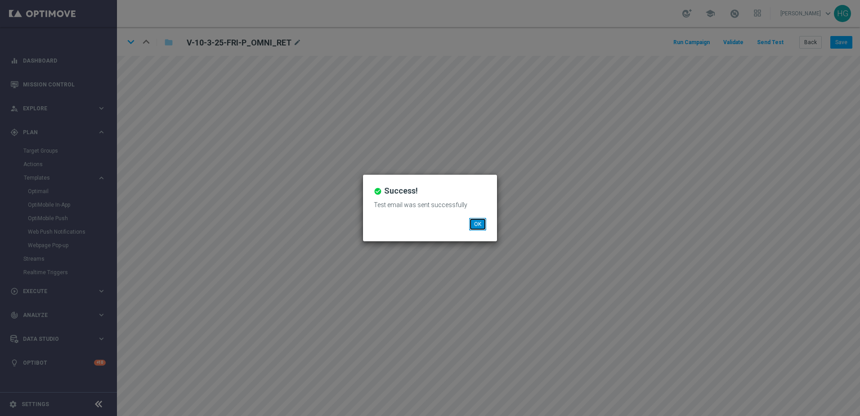
click at [480, 225] on button "OK" at bounding box center [477, 224] width 17 height 13
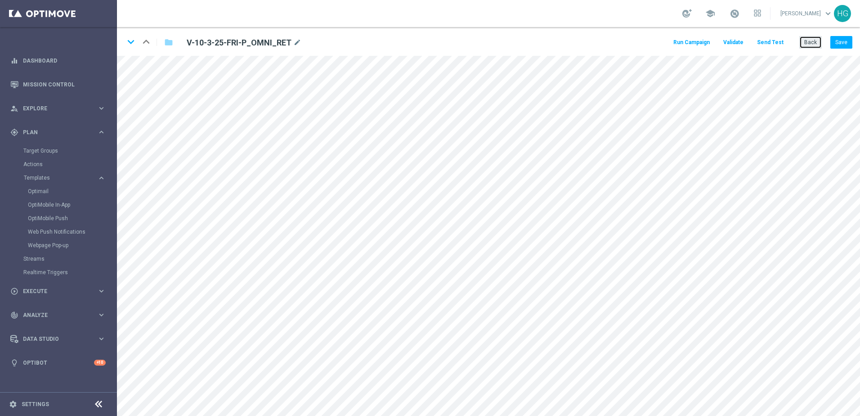
click at [815, 43] on button "Back" at bounding box center [811, 42] width 23 height 13
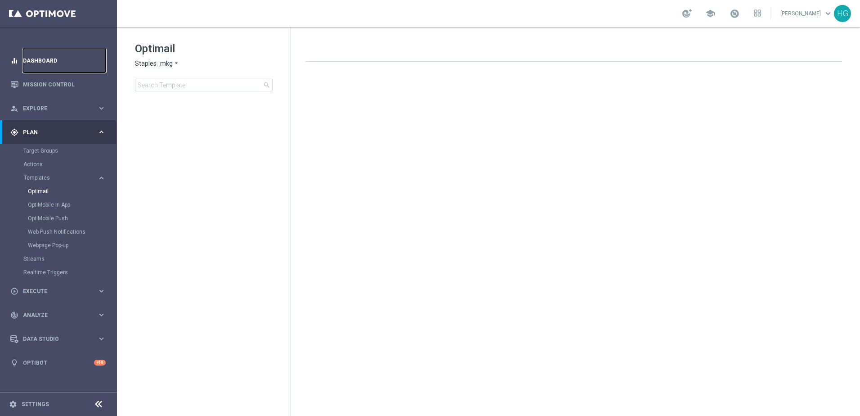
click at [59, 59] on link "Dashboard" at bounding box center [64, 61] width 83 height 24
